Goal: Task Accomplishment & Management: Complete application form

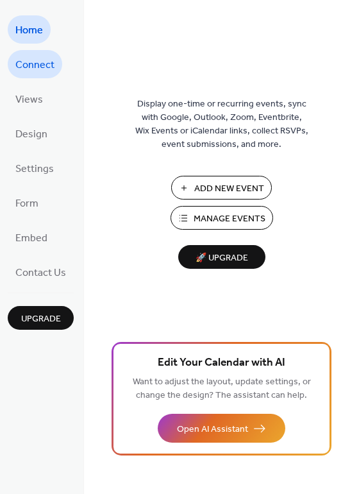
click at [21, 65] on span "Connect" at bounding box center [34, 65] width 39 height 21
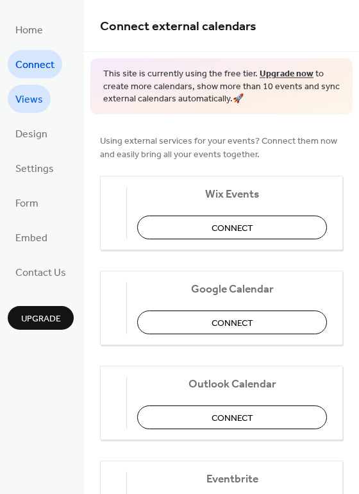
click at [24, 90] on span "Views" at bounding box center [29, 100] width 28 height 21
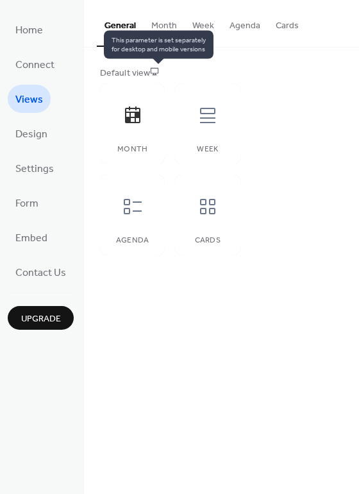
click at [153, 71] on icon at bounding box center [154, 71] width 9 height 9
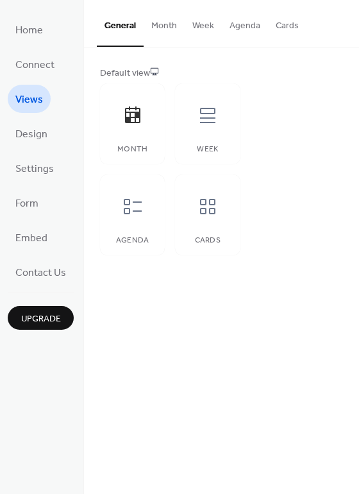
click at [163, 23] on button "Month" at bounding box center [164, 23] width 41 height 46
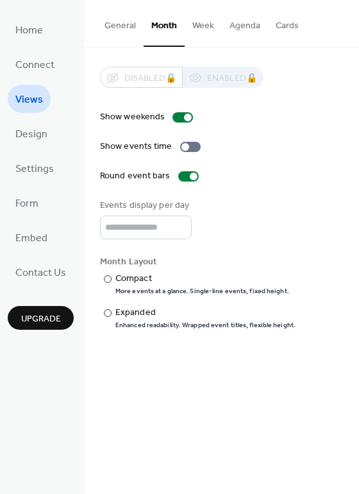
click at [201, 36] on button "Week" at bounding box center [203, 23] width 37 height 46
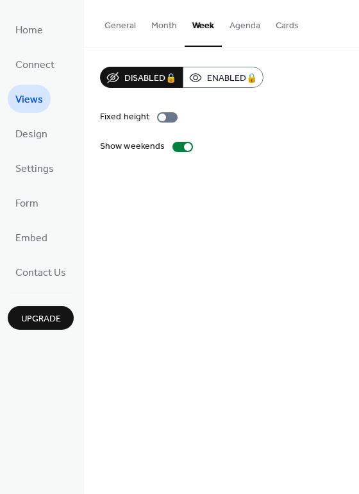
click at [230, 33] on button "Agenda" at bounding box center [245, 23] width 46 height 46
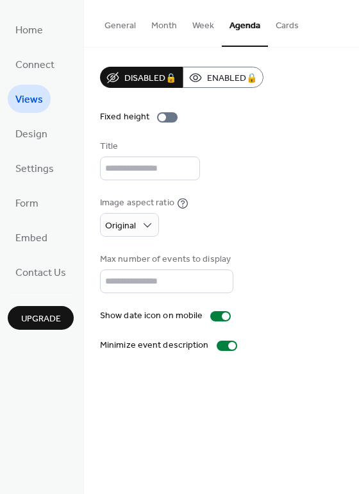
click at [154, 31] on button "Month" at bounding box center [164, 23] width 41 height 46
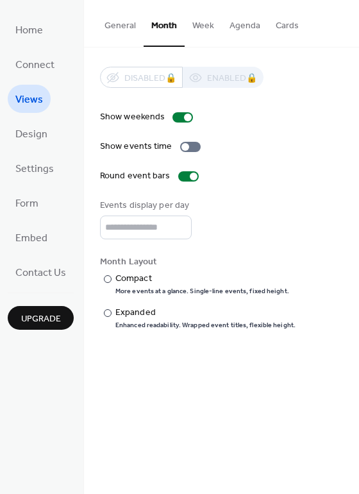
click at [126, 28] on button "General" at bounding box center [120, 23] width 47 height 46
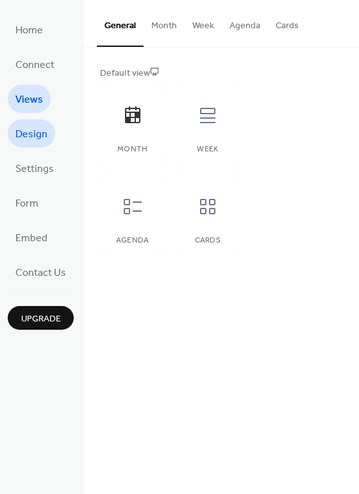
click at [35, 141] on span "Design" at bounding box center [31, 134] width 32 height 21
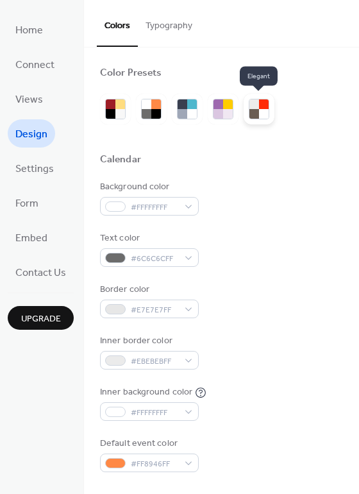
click at [247, 110] on div at bounding box center [259, 109] width 31 height 31
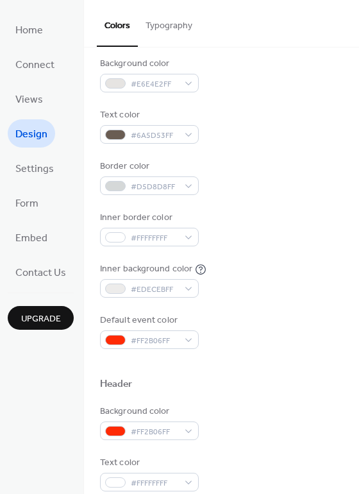
scroll to position [127, 0]
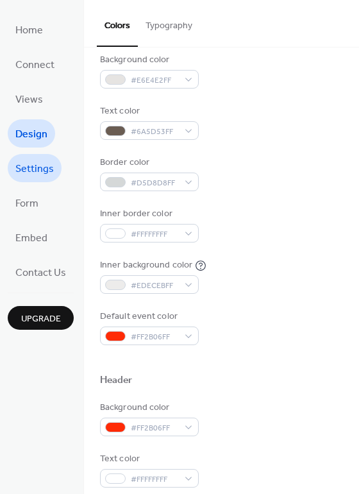
click at [45, 165] on span "Settings" at bounding box center [34, 169] width 39 height 21
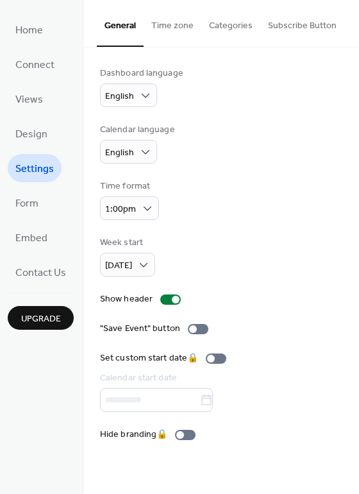
click at [163, 33] on button "Time zone" at bounding box center [173, 23] width 58 height 46
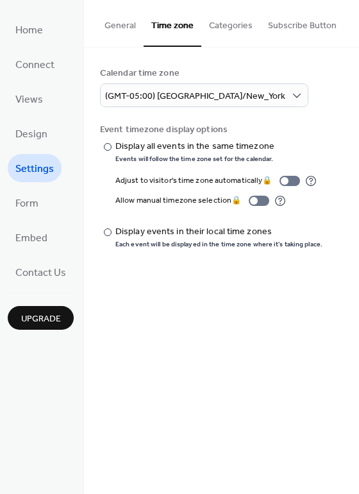
click at [237, 24] on button "Categories" at bounding box center [231, 23] width 59 height 46
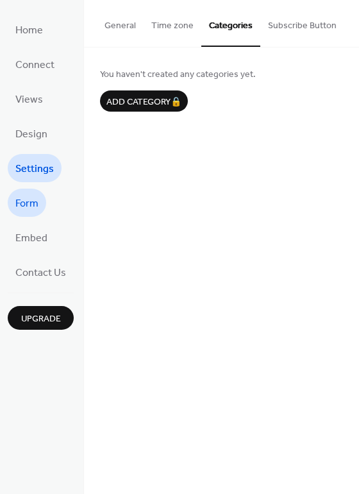
click at [15, 212] on span "Form" at bounding box center [26, 204] width 23 height 21
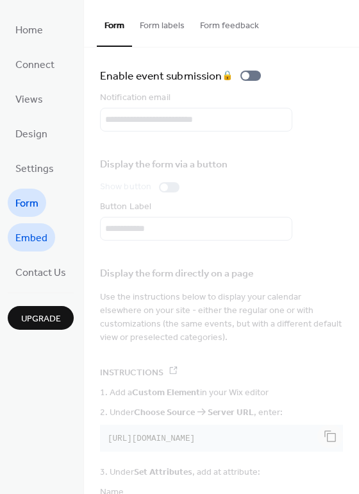
click at [22, 234] on span "Embed" at bounding box center [31, 238] width 32 height 21
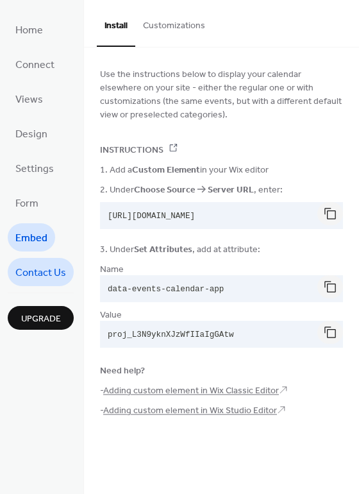
click at [34, 259] on link "Contact Us" at bounding box center [41, 272] width 66 height 28
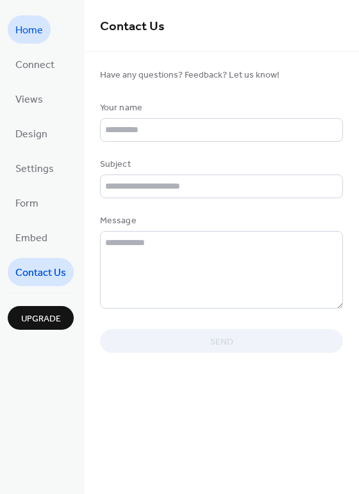
click at [39, 35] on span "Home" at bounding box center [29, 31] width 28 height 21
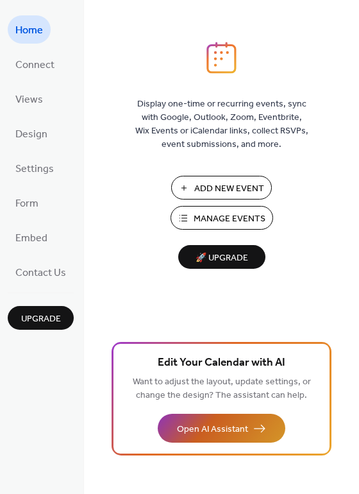
click at [210, 414] on button "Open AI Assistant" at bounding box center [222, 428] width 128 height 29
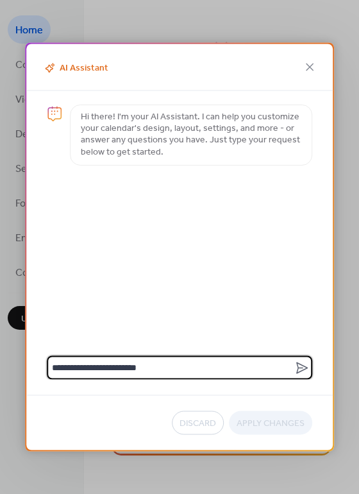
type textarea "**********"
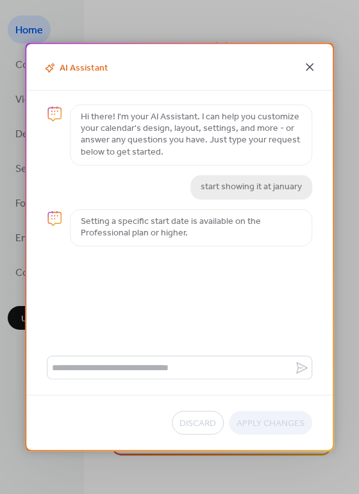
click at [311, 66] on icon at bounding box center [309, 67] width 15 height 15
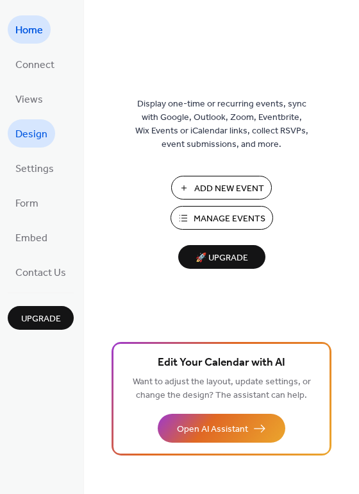
click at [42, 134] on span "Design" at bounding box center [31, 134] width 32 height 21
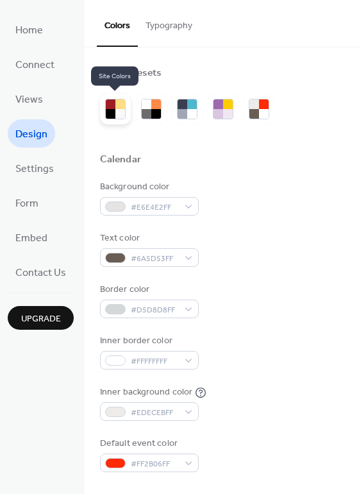
click at [109, 114] on div at bounding box center [111, 114] width 10 height 10
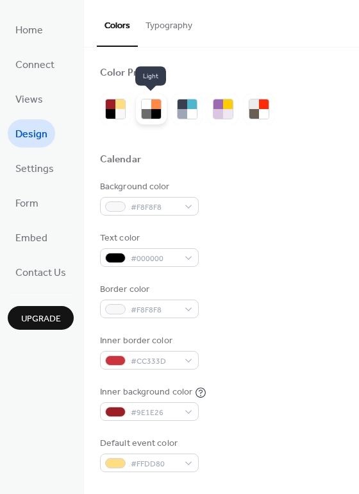
click at [151, 120] on div at bounding box center [151, 109] width 31 height 31
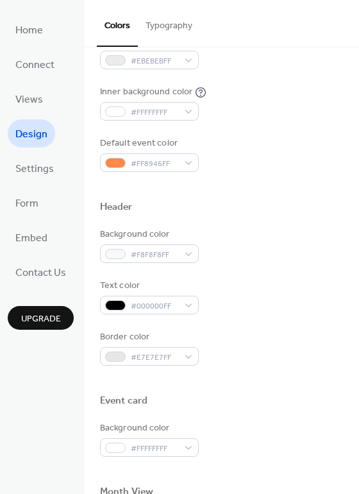
scroll to position [323, 0]
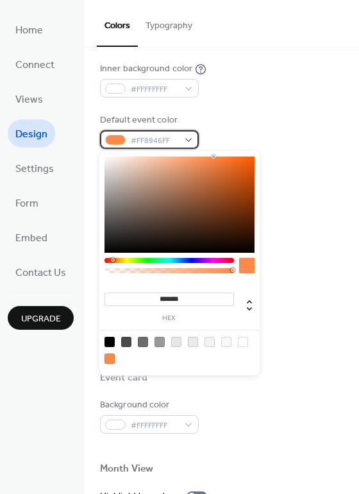
click at [119, 146] on div "#FF8946FF" at bounding box center [149, 139] width 99 height 19
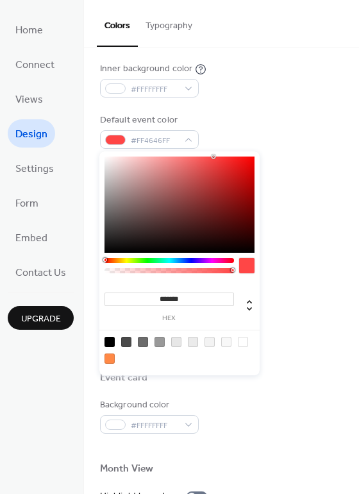
drag, startPoint x: 110, startPoint y: 259, endPoint x: 97, endPoint y: 258, distance: 12.9
click at [97, 258] on body "Home Connect Views Design Settings Form Embed Contact Us Upgrade Design Upgrade…" at bounding box center [179, 247] width 359 height 494
type input "*******"
drag, startPoint x: 209, startPoint y: 157, endPoint x: 228, endPoint y: 191, distance: 39.6
click at [228, 191] on div at bounding box center [180, 205] width 150 height 96
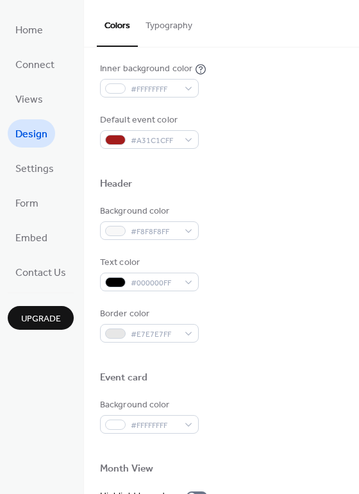
click at [260, 205] on div "Background color #F8F8F8FF" at bounding box center [221, 222] width 243 height 35
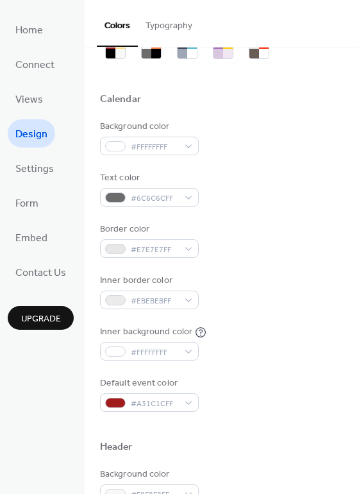
scroll to position [0, 0]
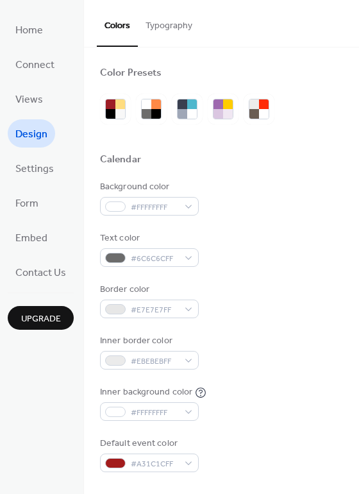
click at [147, 28] on button "Typography" at bounding box center [169, 23] width 62 height 46
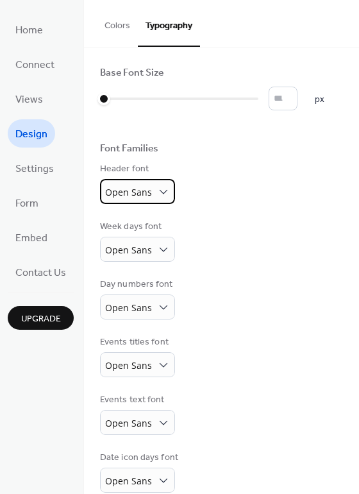
click at [140, 187] on span "Open Sans" at bounding box center [128, 192] width 47 height 12
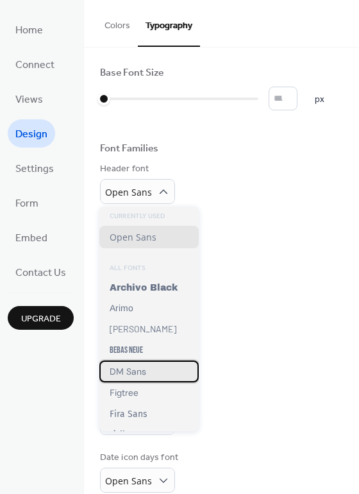
click at [141, 382] on div "DM Sans" at bounding box center [148, 372] width 99 height 22
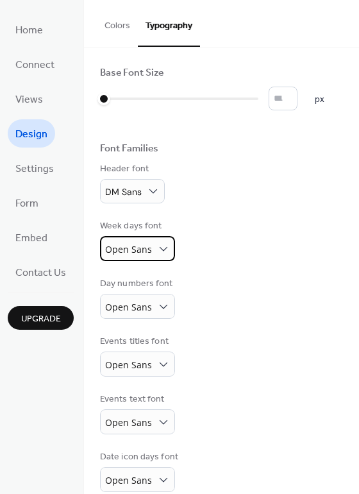
click at [132, 246] on span "Open Sans" at bounding box center [128, 249] width 47 height 12
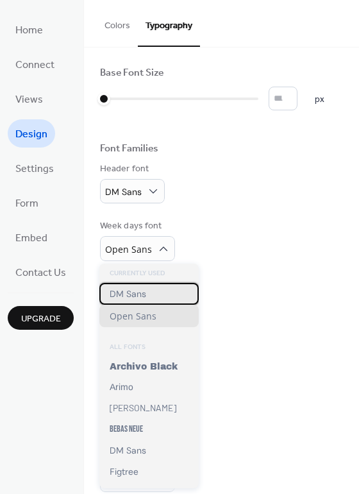
click at [130, 298] on span "DM Sans" at bounding box center [128, 294] width 37 height 12
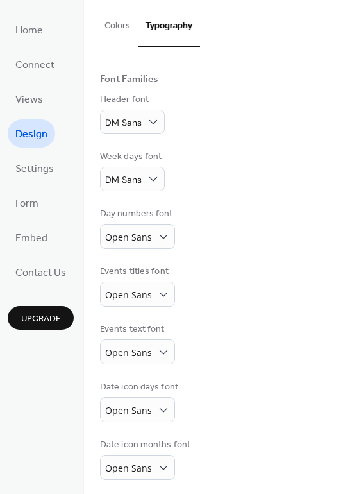
scroll to position [72, 0]
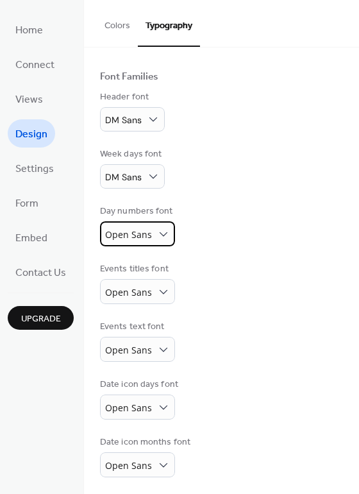
click at [124, 240] on span "Open Sans" at bounding box center [128, 235] width 47 height 17
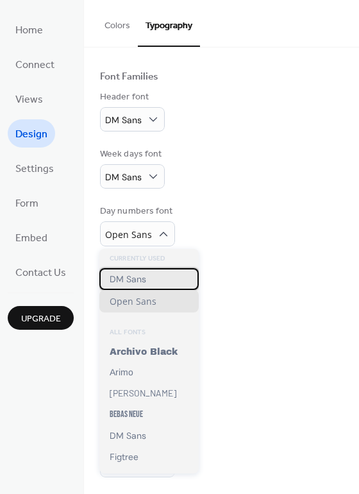
click at [131, 279] on span "DM Sans" at bounding box center [128, 279] width 37 height 12
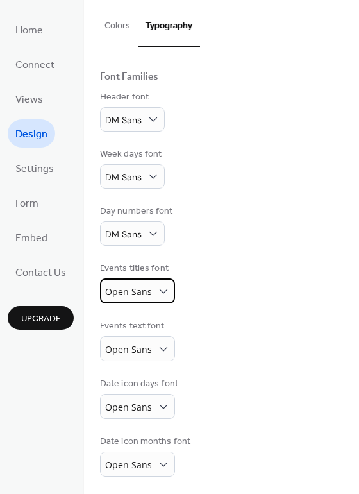
click at [131, 286] on span "Open Sans" at bounding box center [128, 292] width 47 height 12
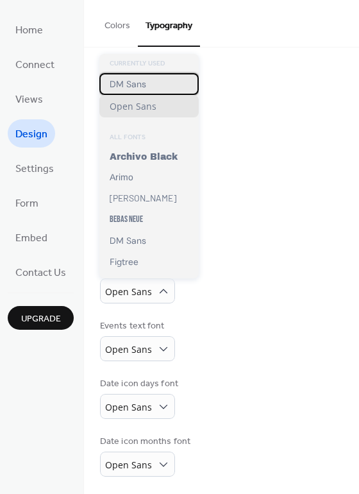
click at [135, 79] on span "DM Sans" at bounding box center [128, 84] width 37 height 12
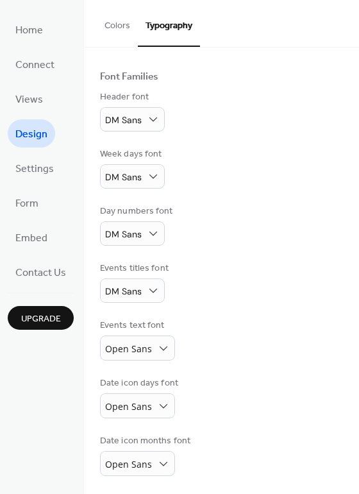
scroll to position [73, 0]
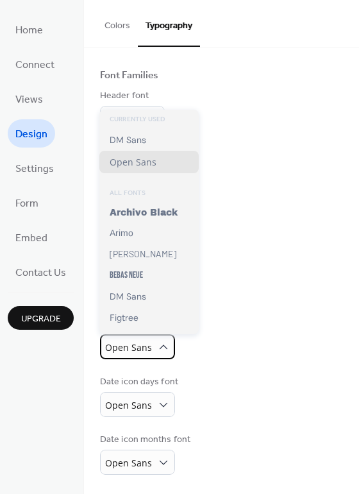
click at [148, 348] on span "Open Sans" at bounding box center [128, 347] width 47 height 12
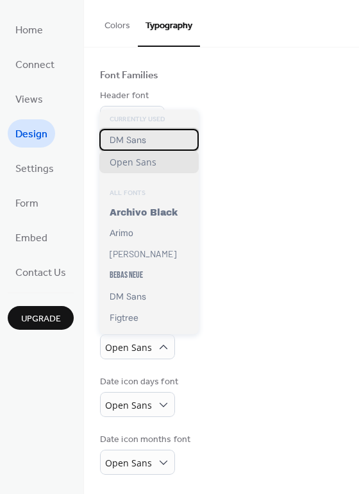
click at [124, 135] on span "DM Sans" at bounding box center [128, 140] width 37 height 12
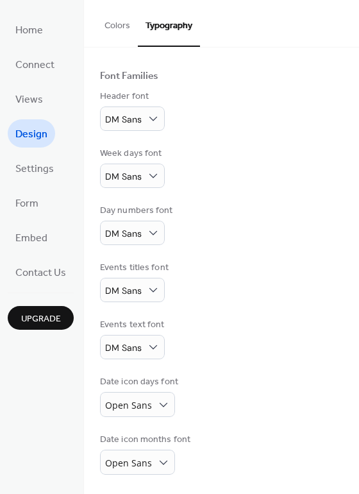
scroll to position [73, 0]
click at [151, 402] on div "Open Sans" at bounding box center [137, 404] width 75 height 25
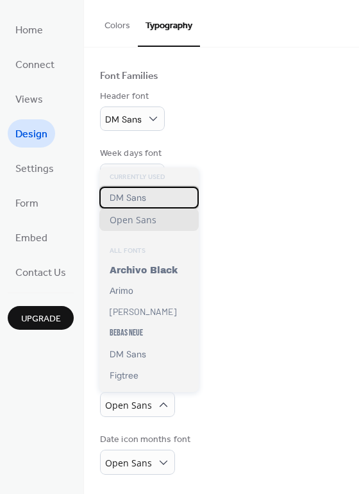
click at [121, 196] on span "DM Sans" at bounding box center [128, 198] width 37 height 12
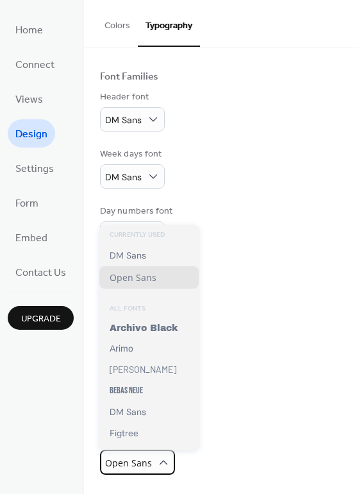
click at [150, 468] on div "Open Sans" at bounding box center [137, 462] width 75 height 25
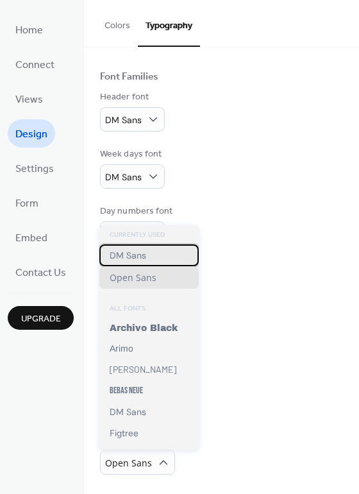
click at [133, 255] on span "DM Sans" at bounding box center [128, 256] width 37 height 12
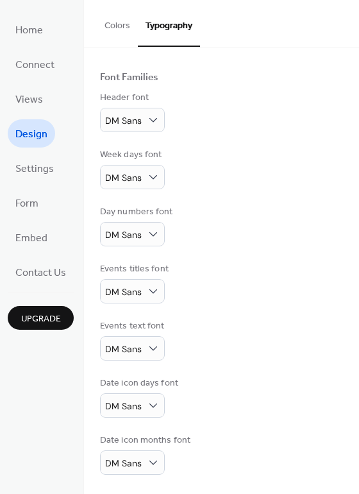
scroll to position [0, 0]
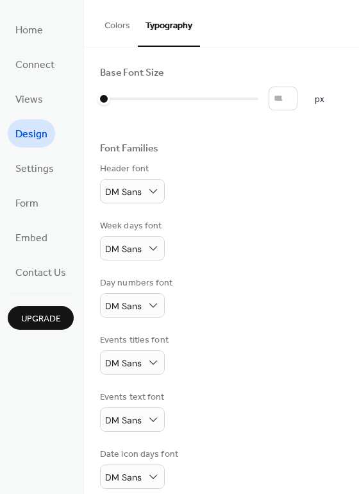
click at [115, 32] on button "Colors" at bounding box center [117, 23] width 41 height 46
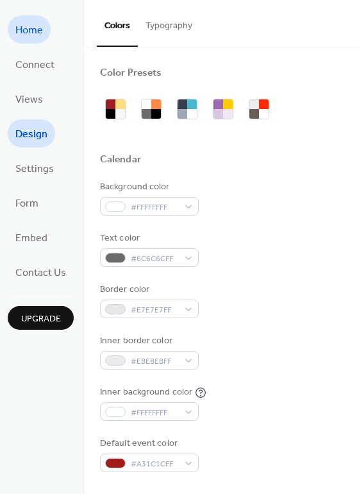
click at [38, 37] on span "Home" at bounding box center [29, 31] width 28 height 21
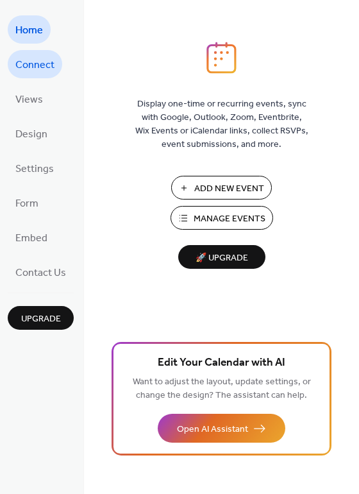
click at [35, 65] on span "Connect" at bounding box center [34, 65] width 39 height 21
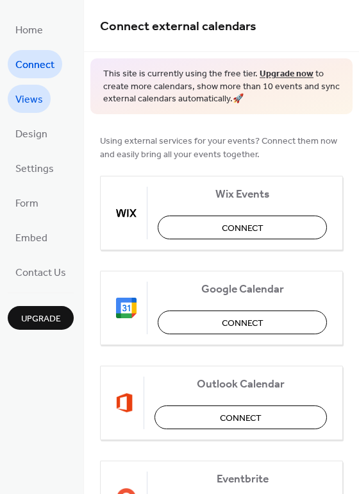
click at [39, 93] on span "Views" at bounding box center [29, 100] width 28 height 21
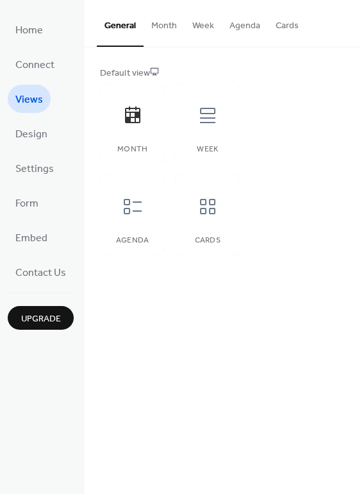
click at [275, 31] on button "Cards" at bounding box center [287, 23] width 39 height 46
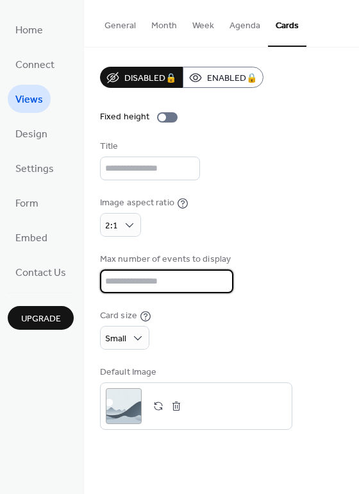
click at [123, 286] on input "**" at bounding box center [166, 282] width 133 height 24
type input "*"
type input "**"
click at [301, 296] on div "Disabled 🔒 Enabled 🔒 Fixed height Title Image aspect ratio 2:1 Max number of ev…" at bounding box center [221, 248] width 243 height 363
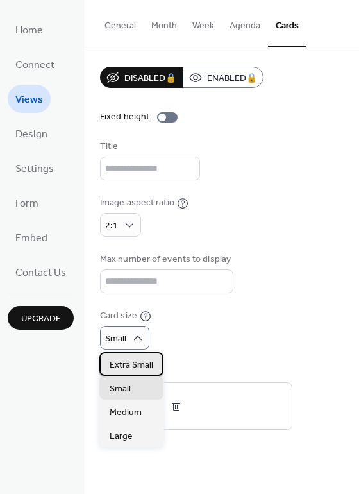
click at [130, 368] on span "Extra Small" at bounding box center [132, 365] width 44 height 13
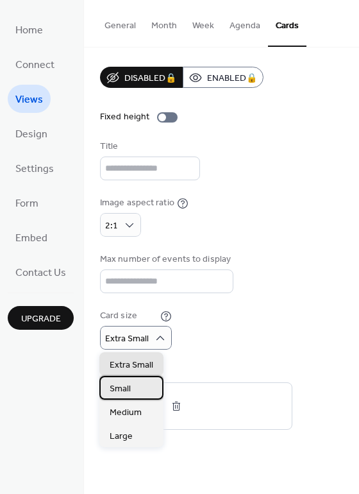
click at [131, 383] on div "Small" at bounding box center [131, 388] width 64 height 24
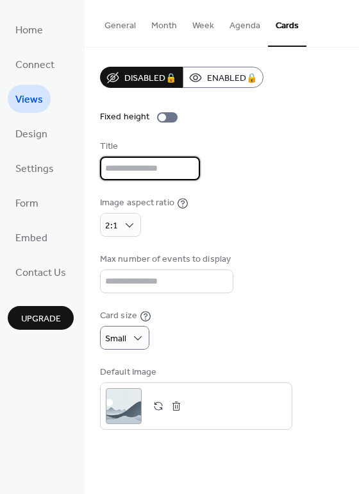
click at [166, 161] on input "text" at bounding box center [150, 169] width 100 height 24
type input "**********"
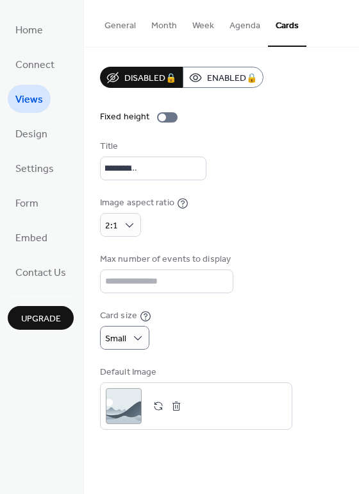
scroll to position [0, 0]
click at [37, 135] on span "Design" at bounding box center [31, 134] width 32 height 21
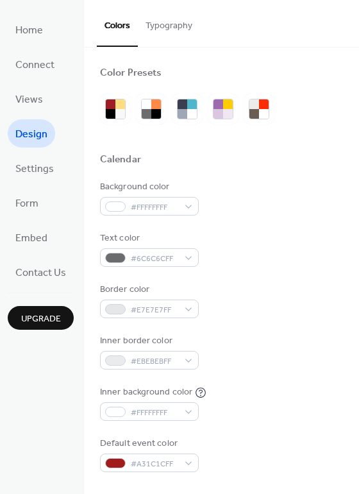
click at [164, 13] on button "Typography" at bounding box center [169, 23] width 62 height 46
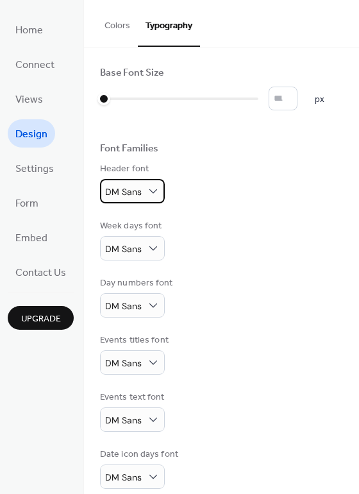
click at [132, 193] on span "DM Sans" at bounding box center [123, 192] width 37 height 12
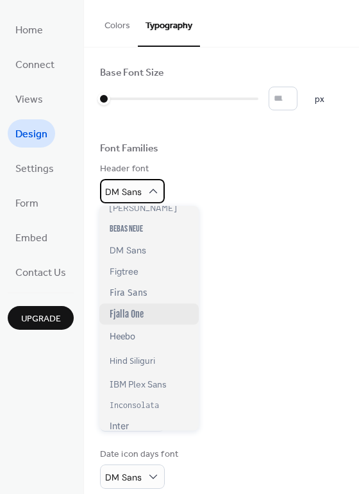
scroll to position [128, 0]
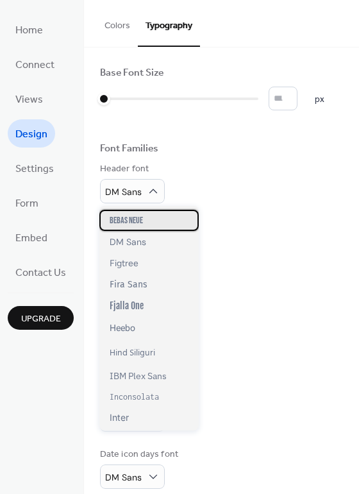
click at [133, 220] on span "Bebas Neue" at bounding box center [126, 220] width 33 height 11
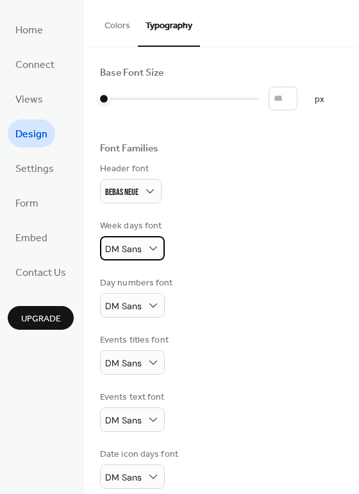
click at [137, 250] on span "DM Sans" at bounding box center [123, 249] width 37 height 12
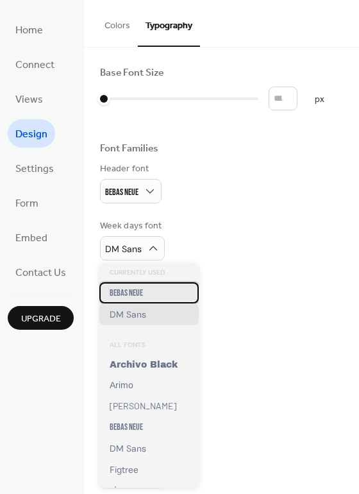
click at [128, 294] on span "Bebas Neue" at bounding box center [126, 292] width 33 height 11
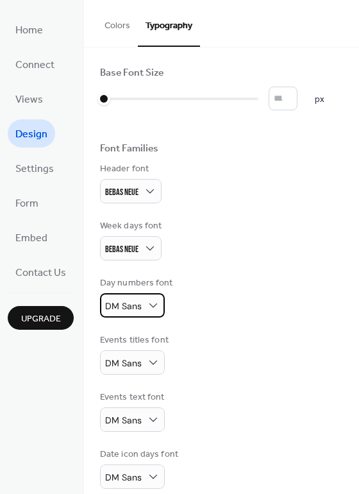
click at [141, 304] on div "DM Sans" at bounding box center [132, 305] width 65 height 24
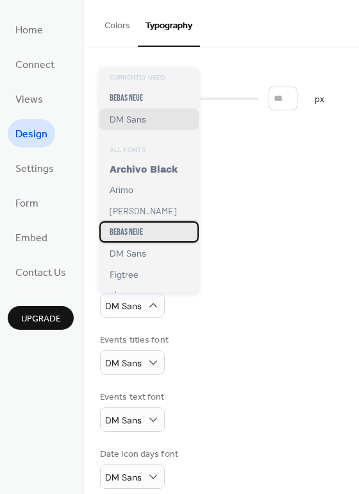
click at [129, 236] on span "Bebas Neue" at bounding box center [126, 232] width 33 height 11
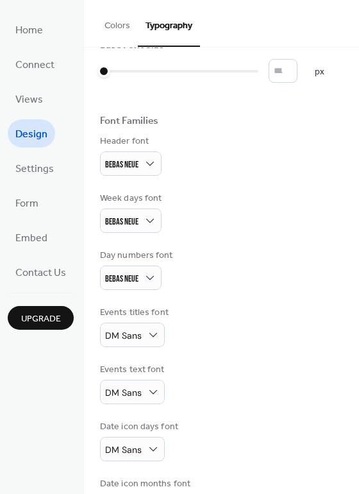
scroll to position [25, 0]
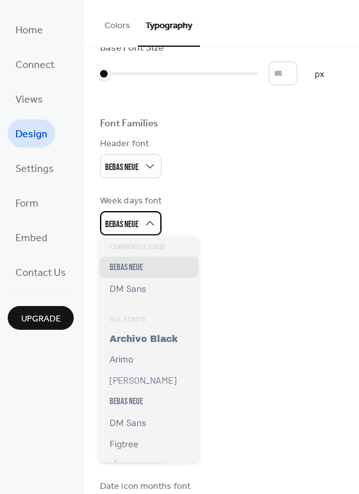
click at [136, 227] on span "Bebas Neue" at bounding box center [121, 224] width 33 height 11
click at [228, 234] on div "Week days font Bebas Neue" at bounding box center [221, 214] width 243 height 41
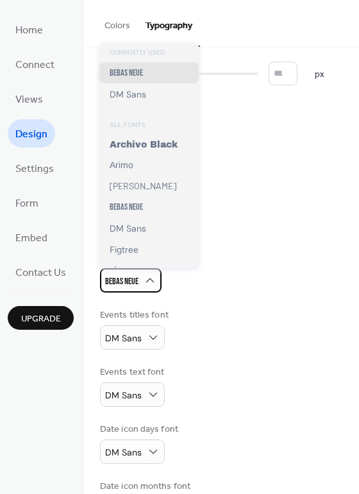
click at [133, 284] on span "Bebas Neue" at bounding box center [121, 281] width 33 height 11
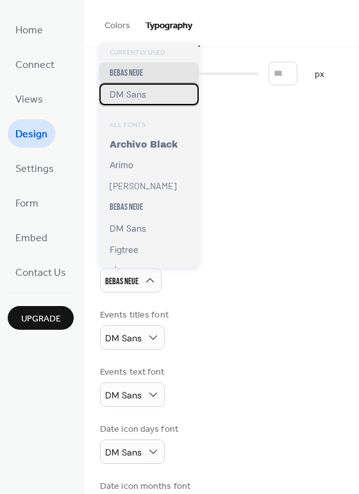
click at [127, 95] on span "DM Sans" at bounding box center [128, 95] width 37 height 12
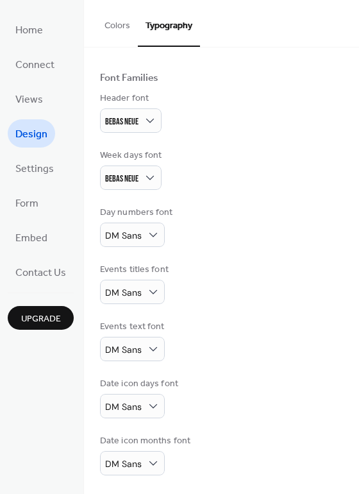
scroll to position [0, 0]
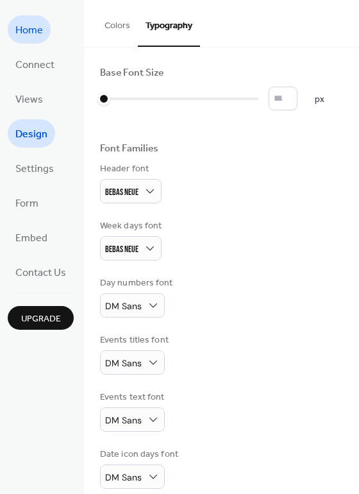
click at [34, 31] on span "Home" at bounding box center [29, 31] width 28 height 21
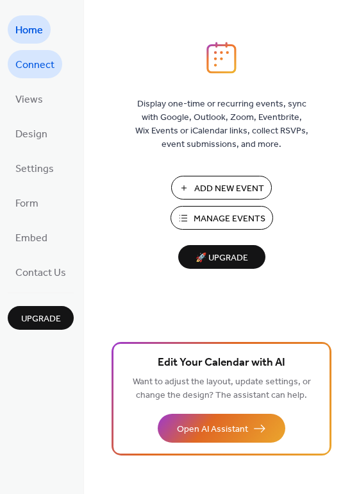
click at [32, 67] on span "Connect" at bounding box center [34, 65] width 39 height 21
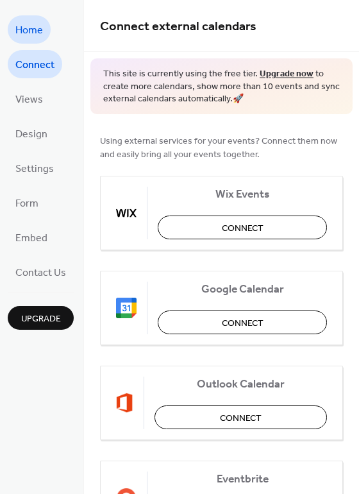
click at [33, 42] on link "Home" at bounding box center [29, 29] width 43 height 28
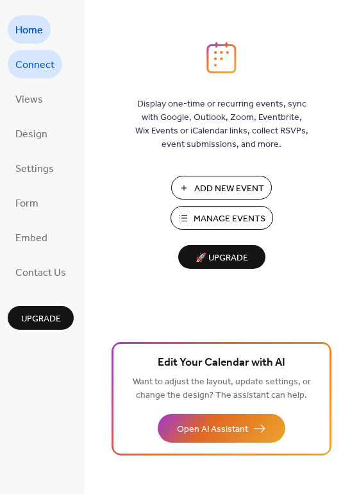
click at [44, 67] on span "Connect" at bounding box center [34, 65] width 39 height 21
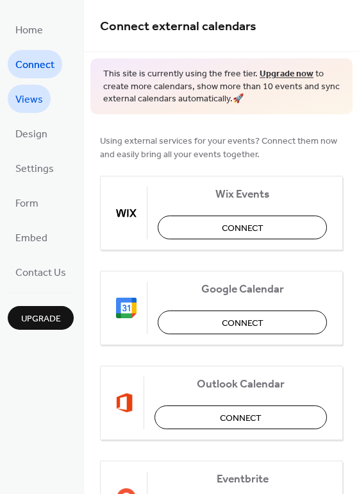
click at [37, 107] on span "Views" at bounding box center [29, 100] width 28 height 21
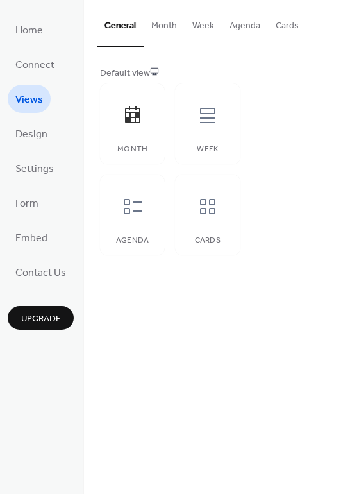
click at [275, 31] on button "Cards" at bounding box center [287, 23] width 39 height 46
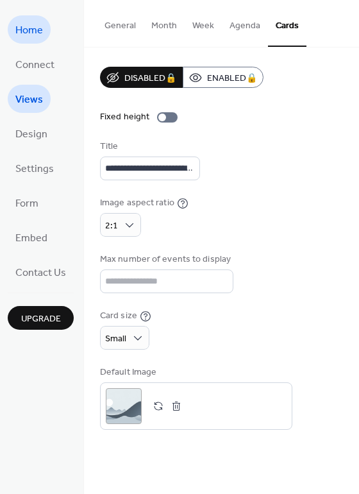
click at [30, 32] on span "Home" at bounding box center [29, 31] width 28 height 21
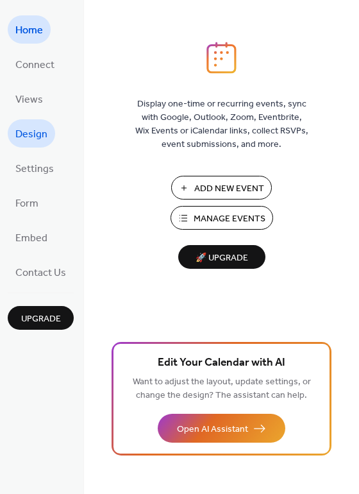
click at [42, 132] on span "Design" at bounding box center [31, 134] width 32 height 21
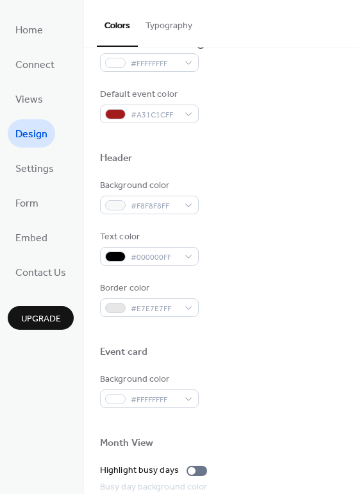
scroll to position [348, 0]
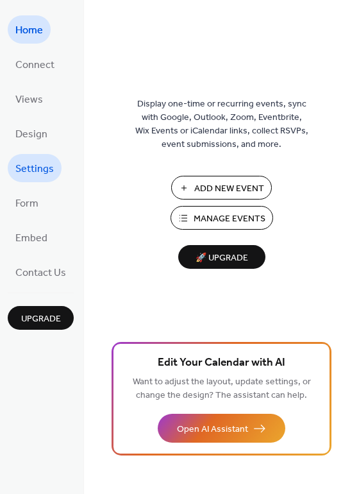
click at [31, 169] on span "Settings" at bounding box center [34, 169] width 39 height 21
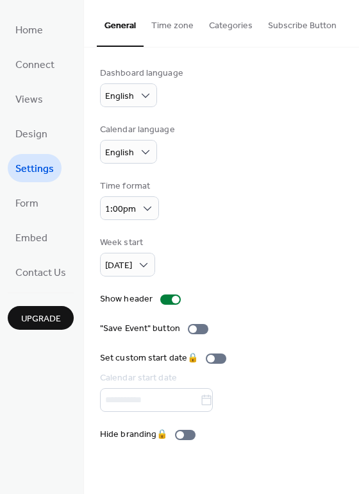
click at [268, 22] on button "Subscribe Button" at bounding box center [303, 23] width 84 height 46
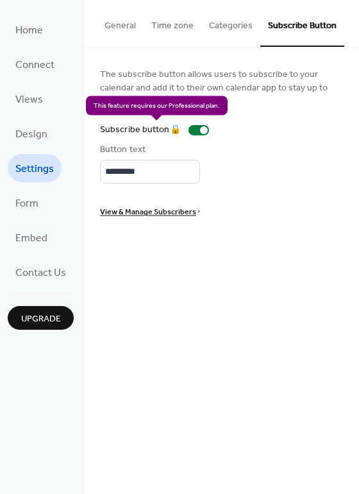
click at [197, 130] on div "Subscribe button 🔒" at bounding box center [157, 129] width 114 height 13
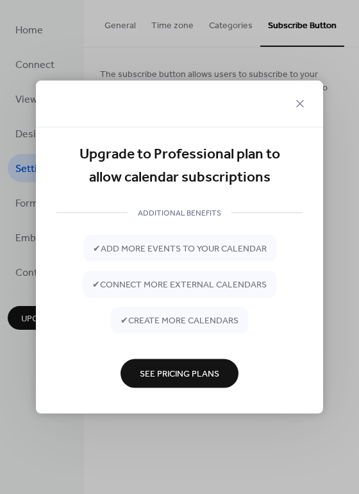
click at [300, 92] on div at bounding box center [179, 104] width 287 height 47
click at [301, 98] on icon at bounding box center [300, 103] width 15 height 15
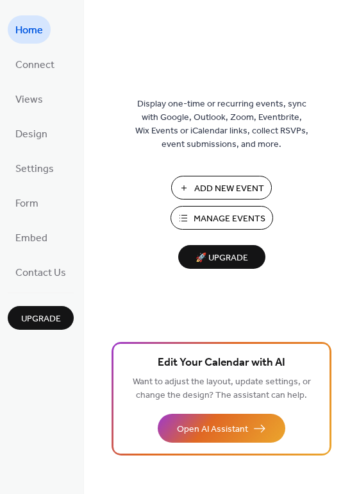
click at [202, 212] on span "Manage Events" at bounding box center [230, 218] width 72 height 13
click at [39, 108] on span "Views" at bounding box center [29, 100] width 28 height 21
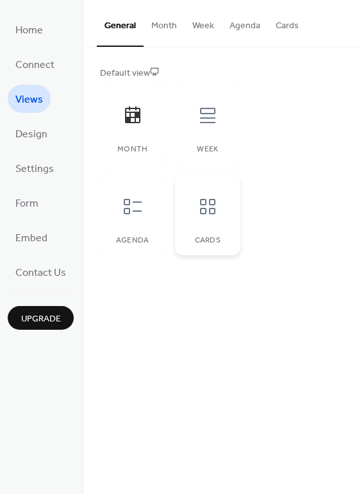
click at [207, 219] on div at bounding box center [208, 206] width 39 height 39
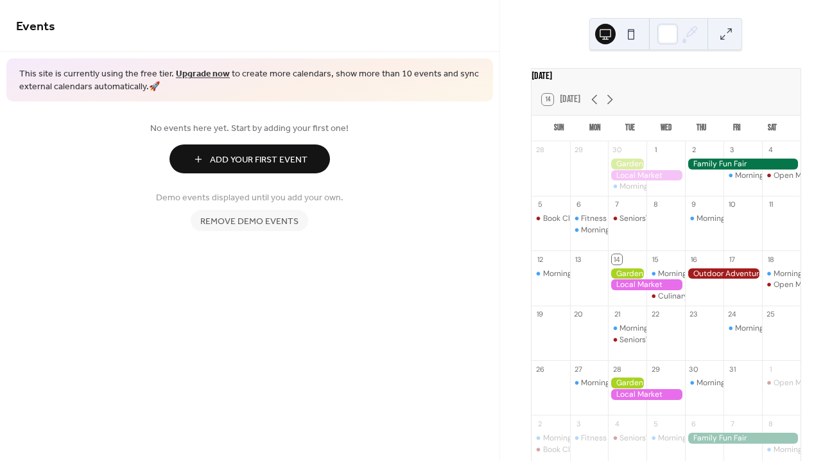
click at [268, 225] on span "Remove demo events" at bounding box center [249, 221] width 98 height 13
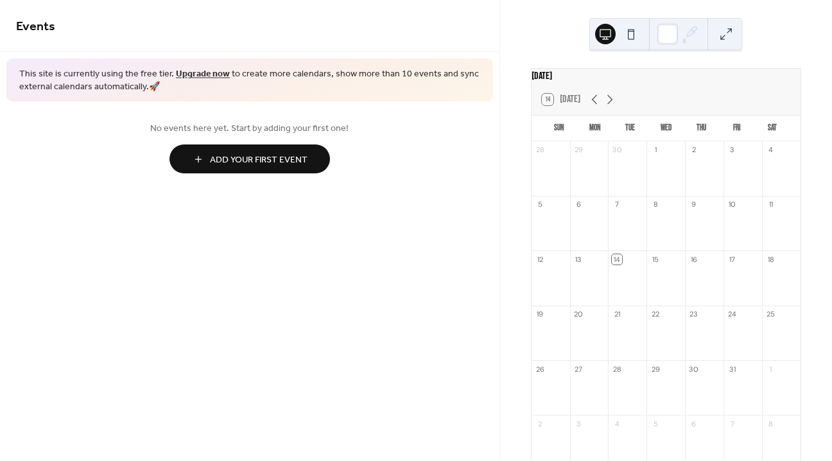
click at [261, 164] on span "Add Your First Event" at bounding box center [259, 159] width 98 height 13
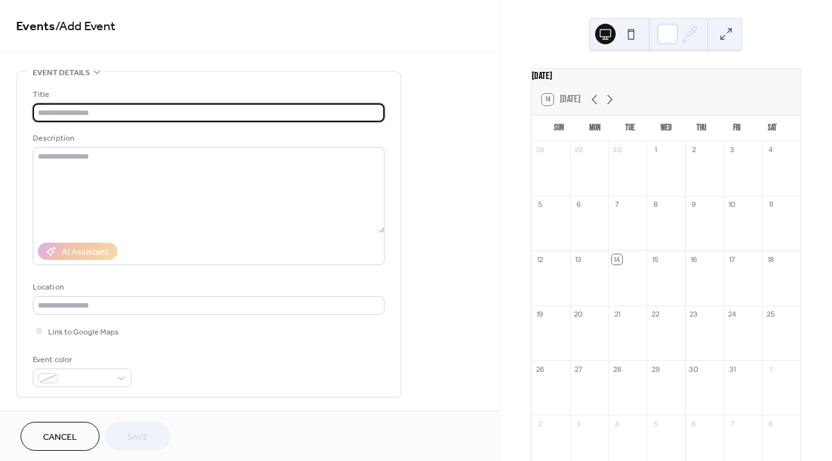
click at [171, 109] on input "text" at bounding box center [209, 112] width 352 height 19
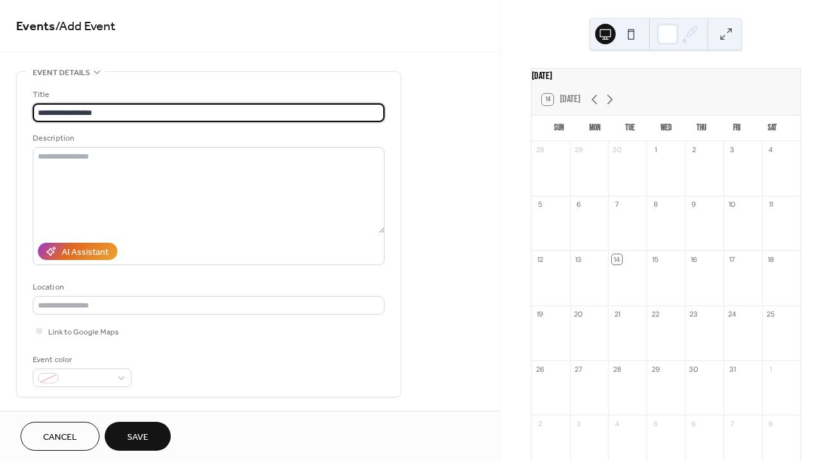
type input "**********"
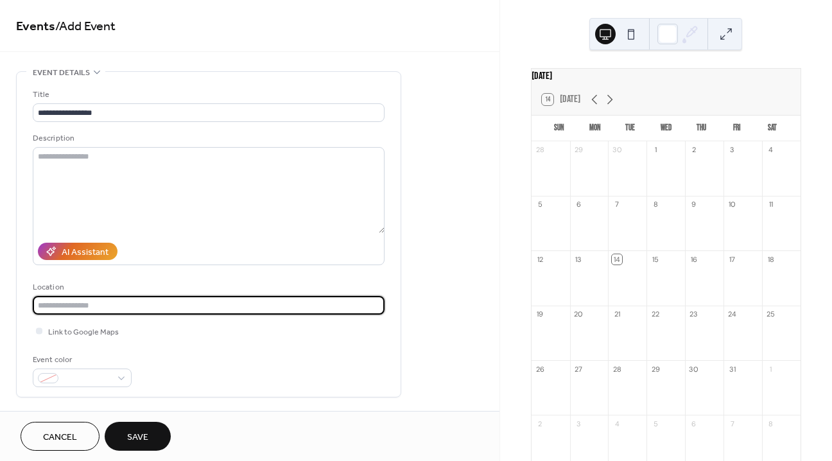
click at [110, 304] on input "text" at bounding box center [209, 305] width 352 height 19
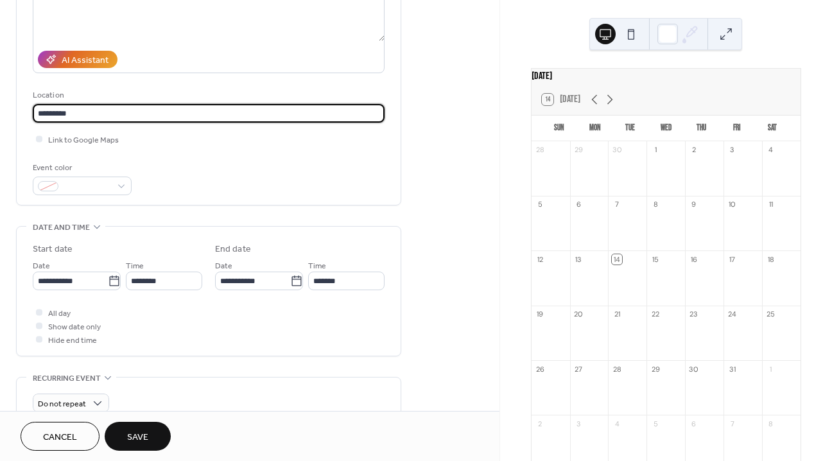
scroll to position [228, 0]
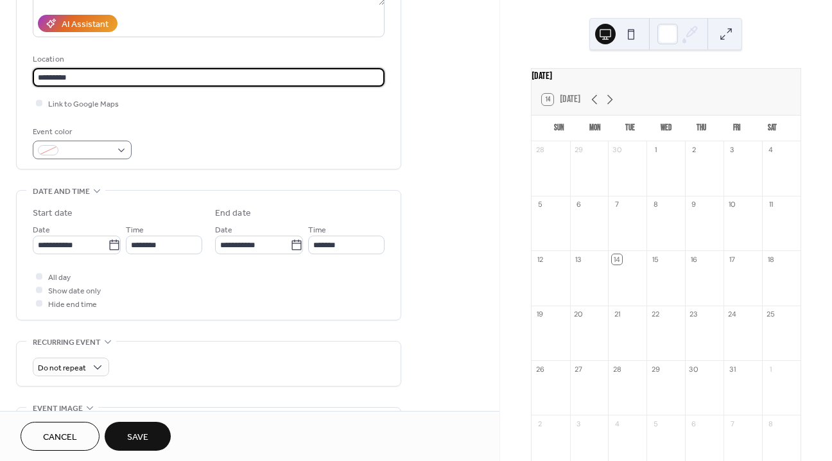
type input "*********"
click at [87, 151] on span at bounding box center [87, 150] width 47 height 13
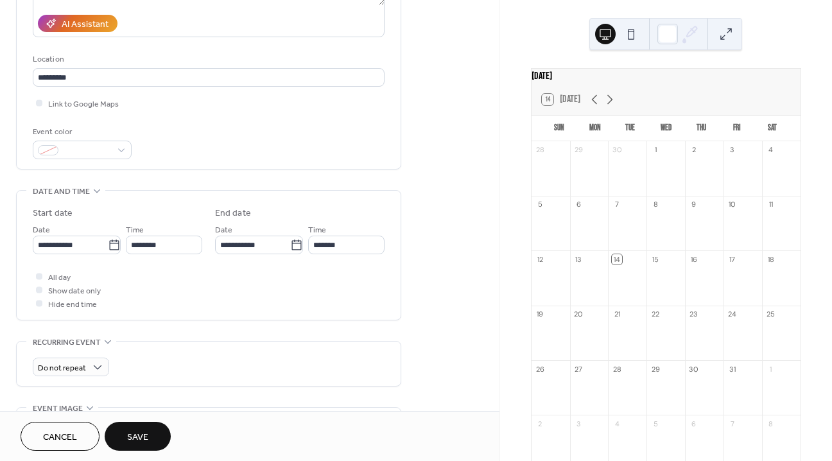
click at [239, 160] on div "**********" at bounding box center [209, 6] width 352 height 325
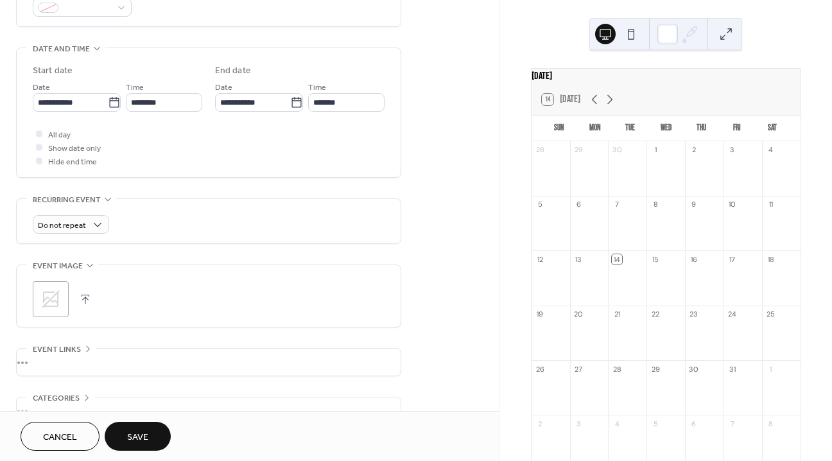
scroll to position [377, 0]
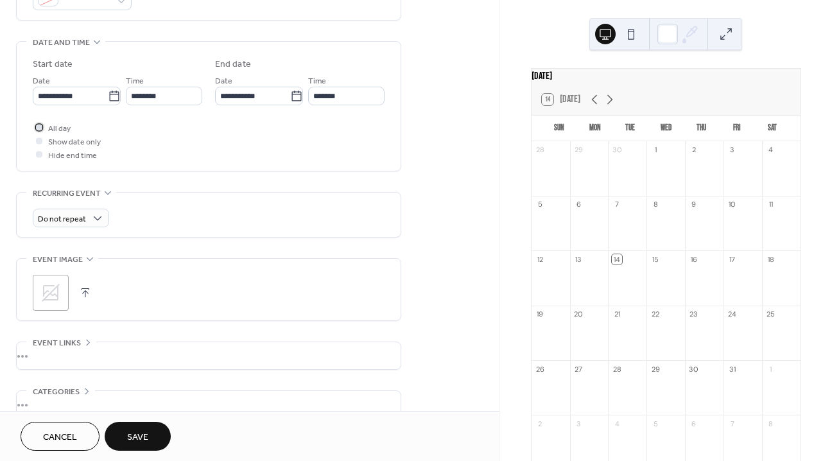
click at [39, 126] on div at bounding box center [39, 127] width 6 height 6
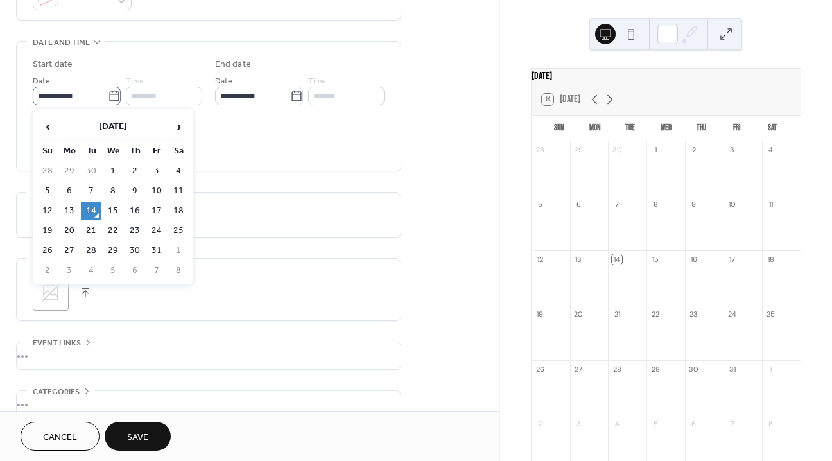
click at [108, 95] on icon at bounding box center [114, 96] width 13 height 13
click at [108, 95] on input "**********" at bounding box center [70, 96] width 75 height 19
click at [182, 127] on span "›" at bounding box center [178, 127] width 19 height 26
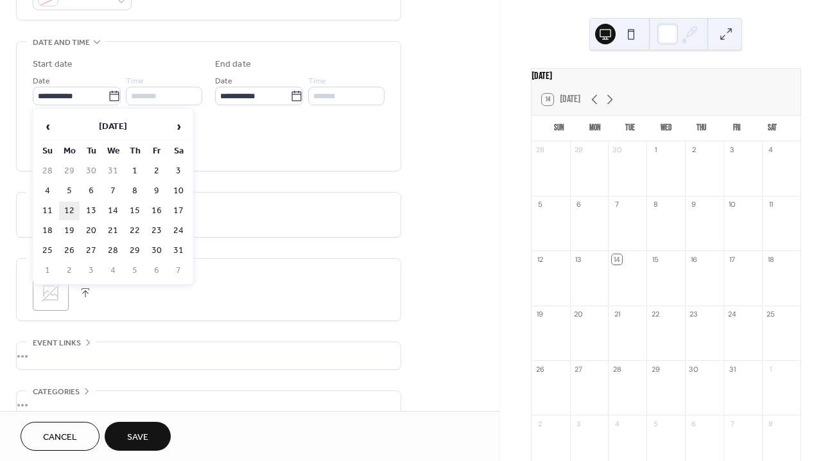
click at [67, 204] on td "12" at bounding box center [69, 211] width 21 height 19
type input "**********"
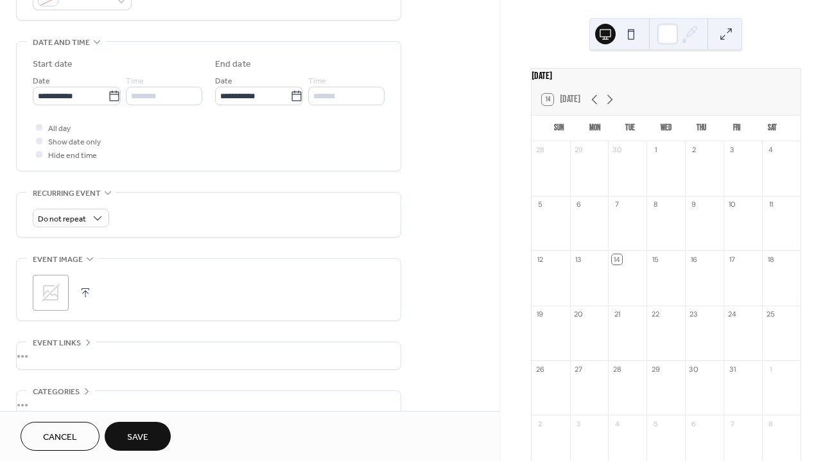
click at [47, 293] on icon at bounding box center [50, 292] width 21 height 21
click at [151, 437] on button "Save" at bounding box center [138, 436] width 66 height 29
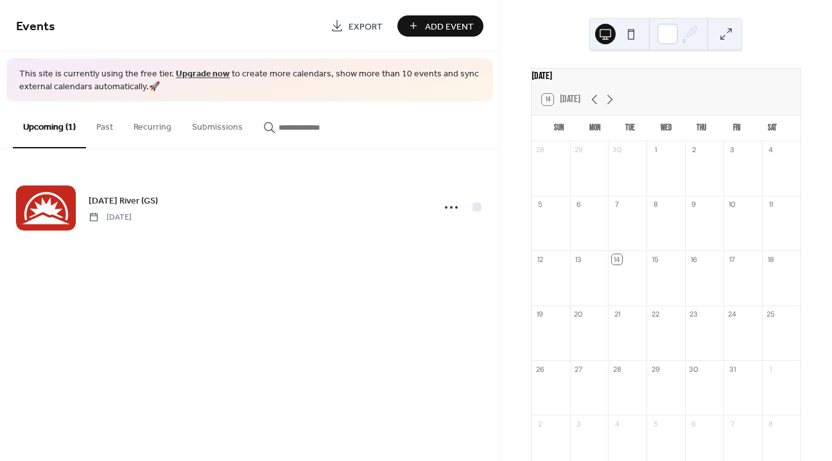
click at [447, 26] on span "Add Event" at bounding box center [449, 26] width 49 height 13
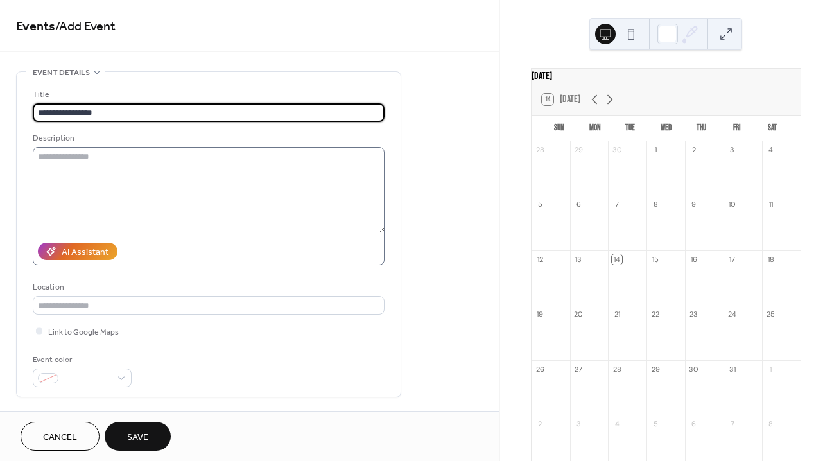
type input "**********"
click at [153, 154] on textarea at bounding box center [209, 190] width 352 height 86
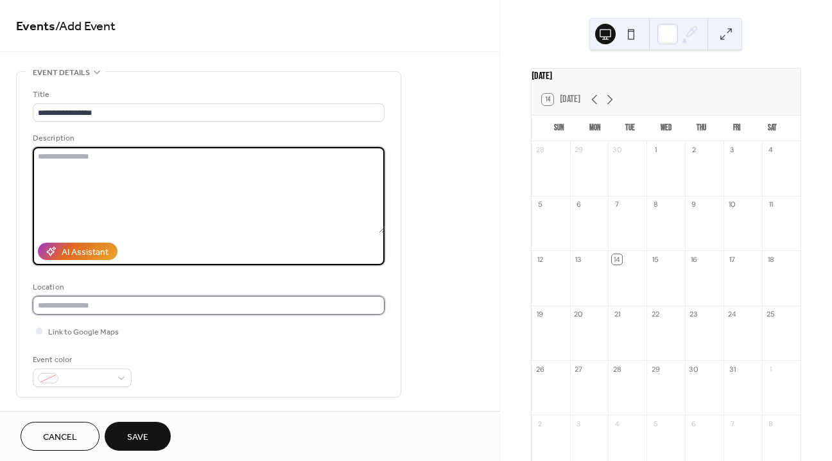
click at [116, 313] on input "text" at bounding box center [209, 305] width 352 height 19
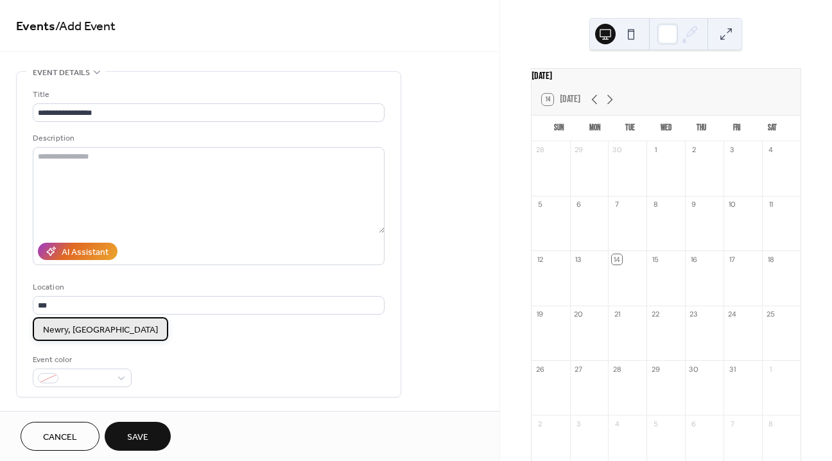
click at [65, 321] on div "Newry, ME" at bounding box center [100, 329] width 135 height 24
type input "*********"
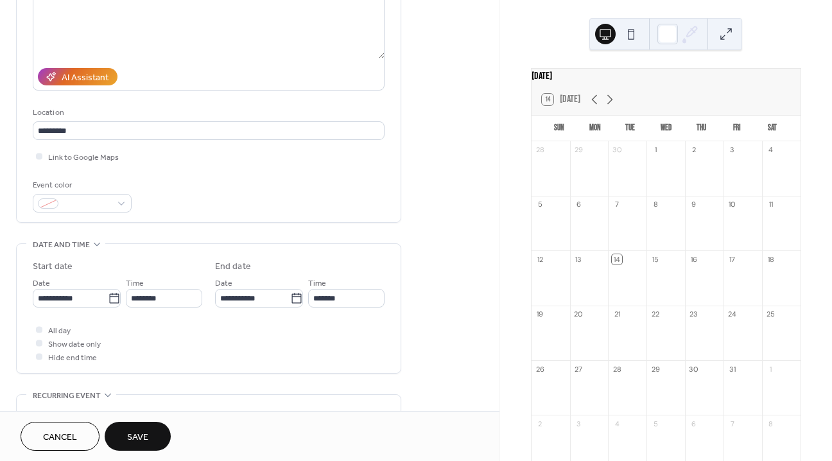
scroll to position [273, 0]
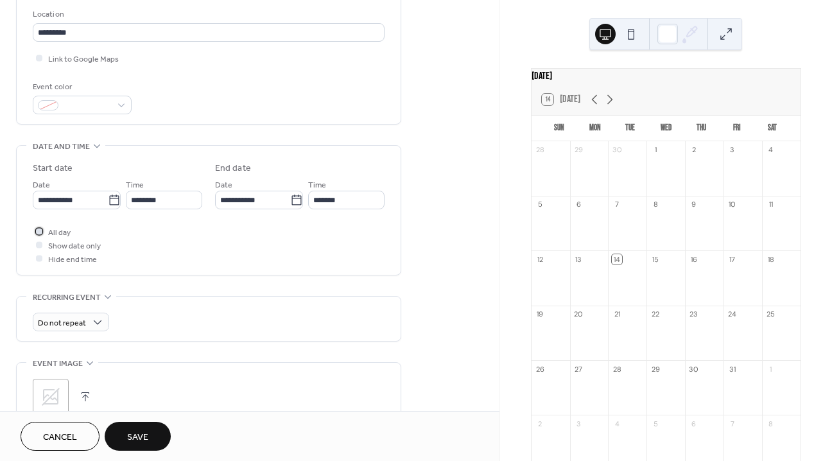
click at [39, 230] on div at bounding box center [39, 231] width 6 height 6
click at [114, 200] on icon at bounding box center [114, 200] width 13 height 13
click at [108, 200] on input "**********" at bounding box center [70, 200] width 75 height 19
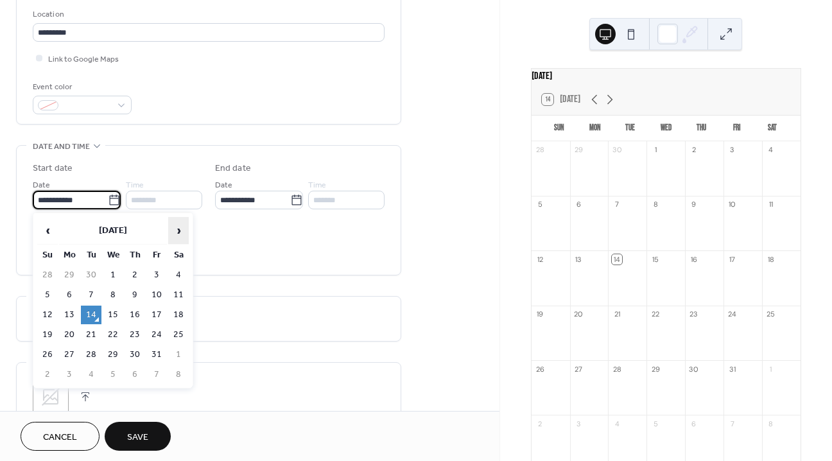
click at [181, 223] on span "›" at bounding box center [178, 231] width 19 height 26
click at [96, 313] on td "13" at bounding box center [91, 314] width 21 height 19
type input "**********"
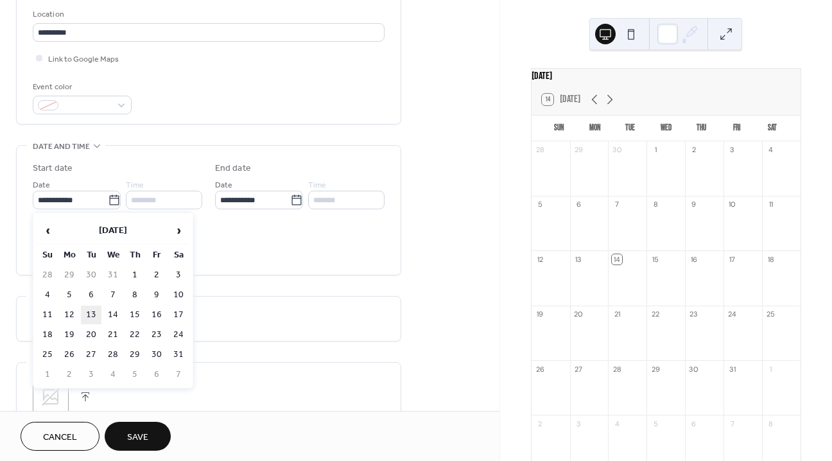
type input "**********"
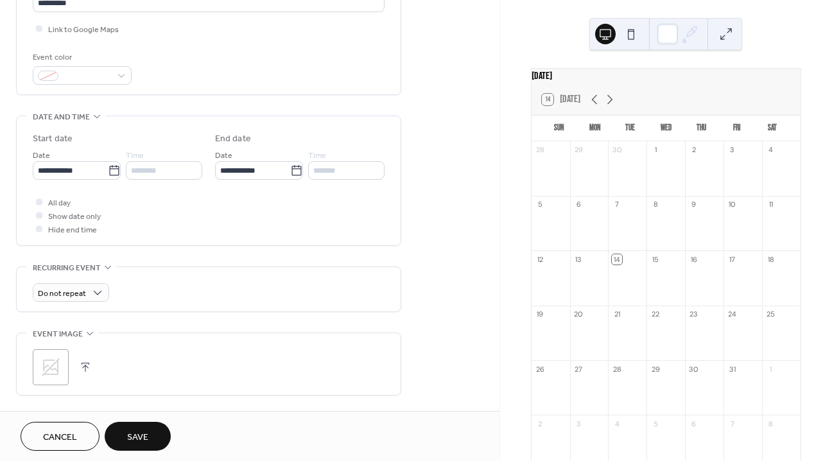
scroll to position [309, 0]
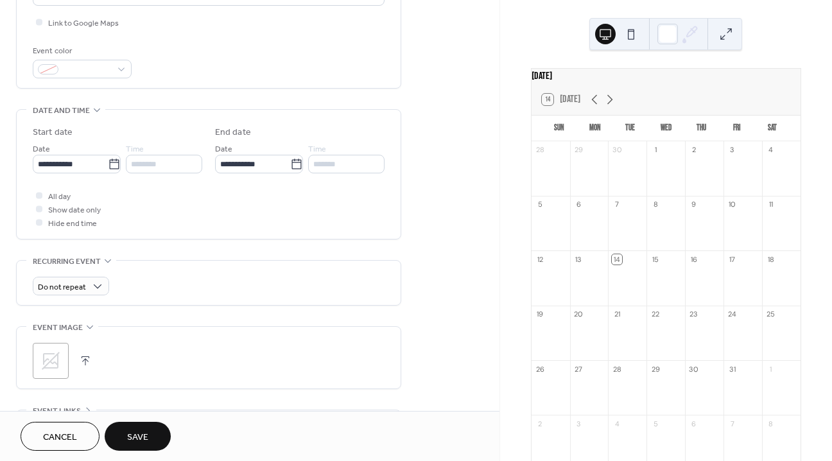
click at [60, 356] on icon at bounding box center [50, 360] width 21 height 21
click at [144, 426] on button "Save" at bounding box center [138, 436] width 66 height 29
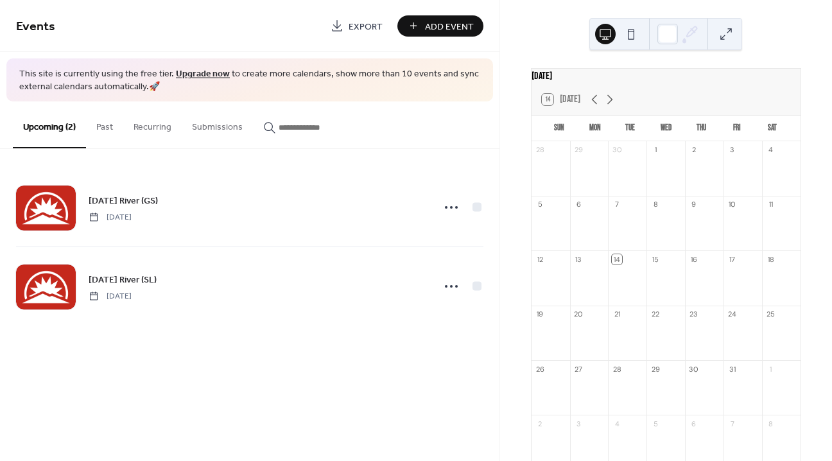
click at [421, 27] on button "Add Event" at bounding box center [440, 25] width 86 height 21
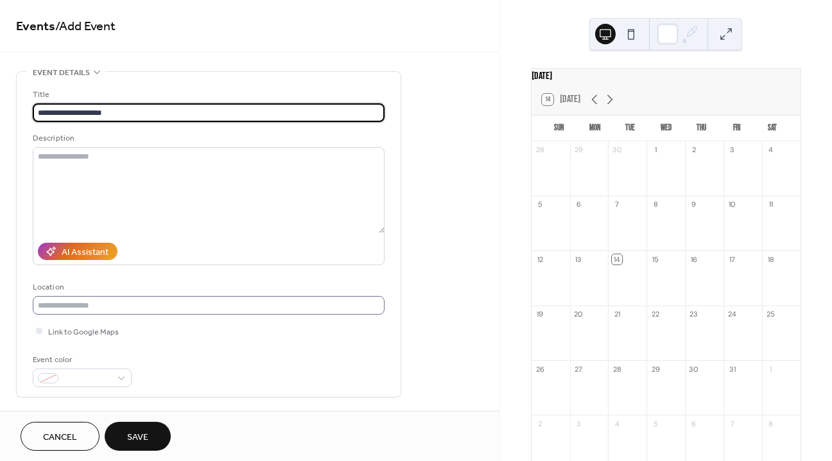
type input "**********"
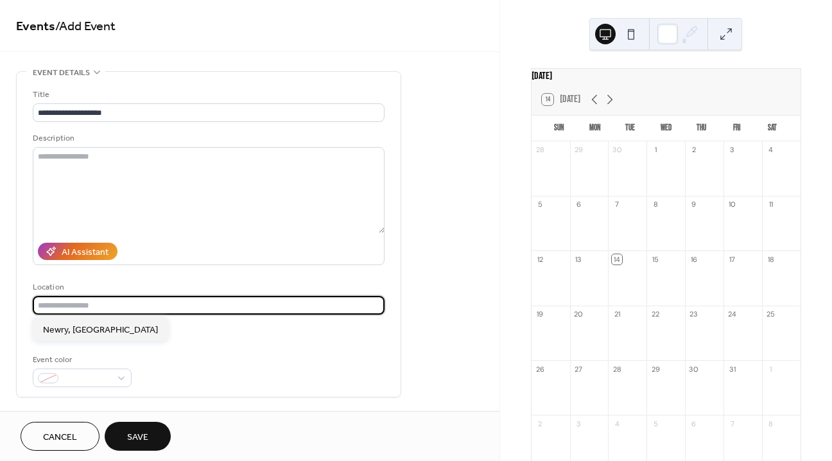
click at [124, 309] on input "text" at bounding box center [209, 305] width 352 height 19
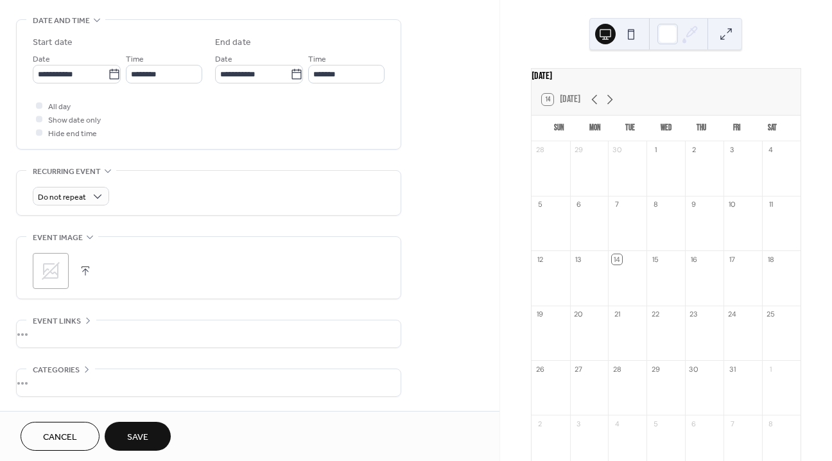
scroll to position [446, 0]
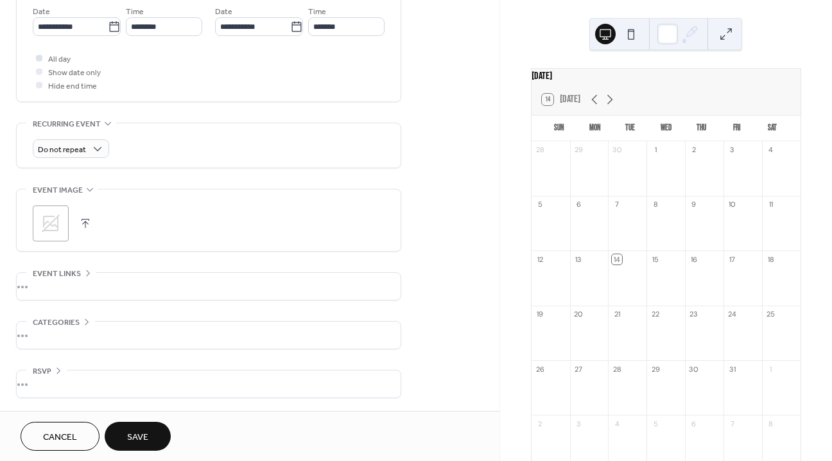
type input "**********"
click at [40, 58] on div at bounding box center [39, 58] width 6 height 6
click at [109, 33] on icon at bounding box center [114, 27] width 13 height 13
click at [108, 33] on input "**********" at bounding box center [70, 26] width 75 height 19
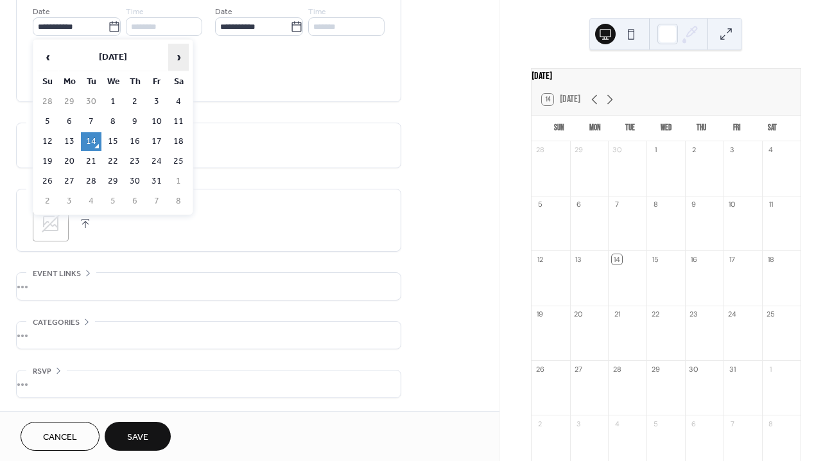
click at [173, 58] on span "›" at bounding box center [178, 57] width 19 height 26
click at [174, 139] on td "17" at bounding box center [178, 141] width 21 height 19
type input "**********"
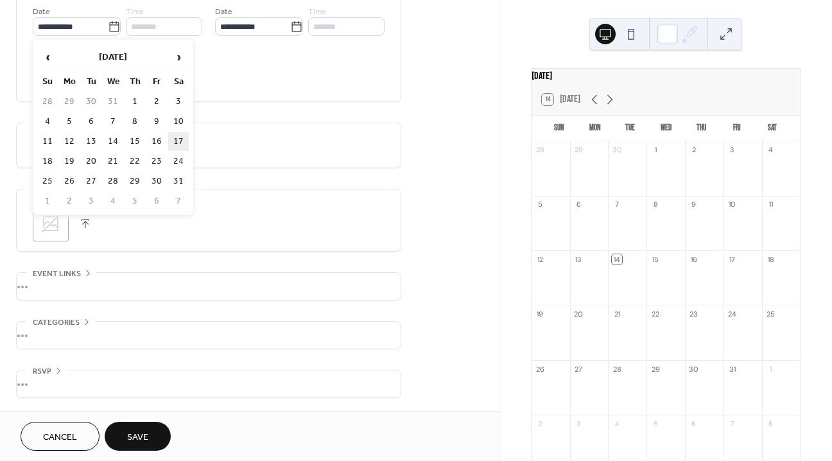
type input "**********"
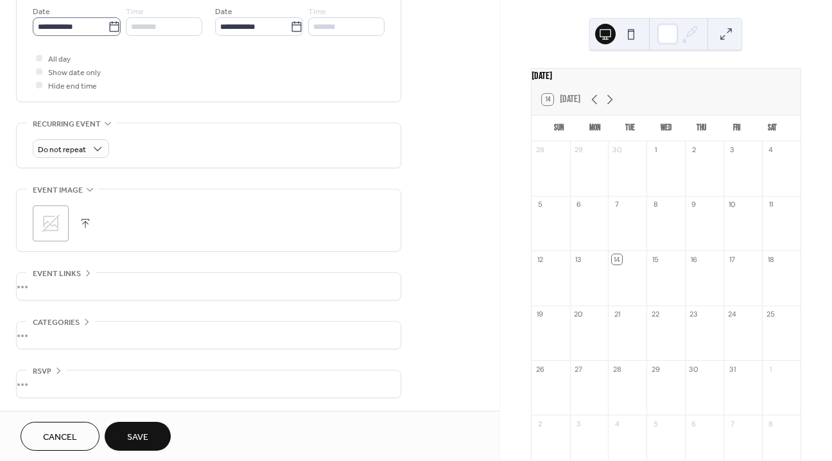
click at [108, 27] on icon at bounding box center [114, 27] width 13 height 13
click at [105, 27] on input "**********" at bounding box center [70, 26] width 75 height 19
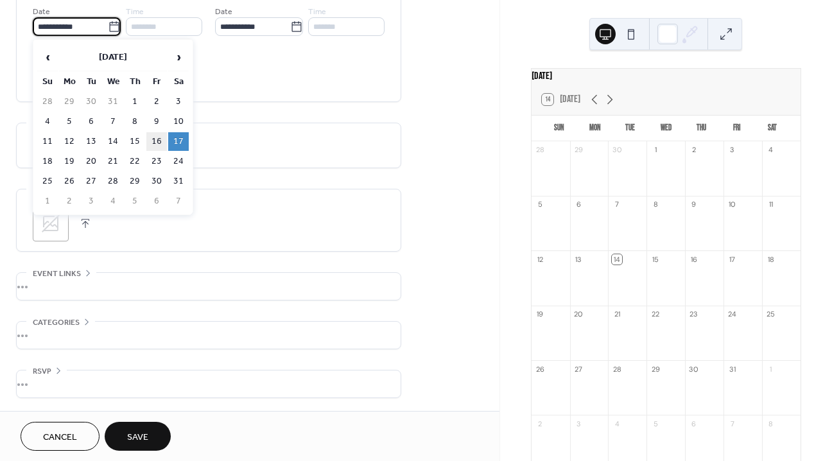
click at [155, 133] on td "16" at bounding box center [156, 141] width 21 height 19
type input "**********"
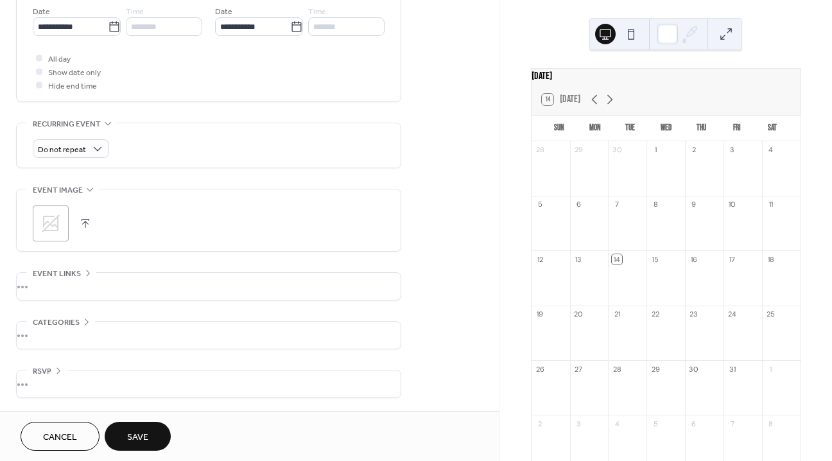
click at [57, 220] on icon at bounding box center [51, 223] width 18 height 18
click at [154, 436] on button "Save" at bounding box center [138, 436] width 66 height 29
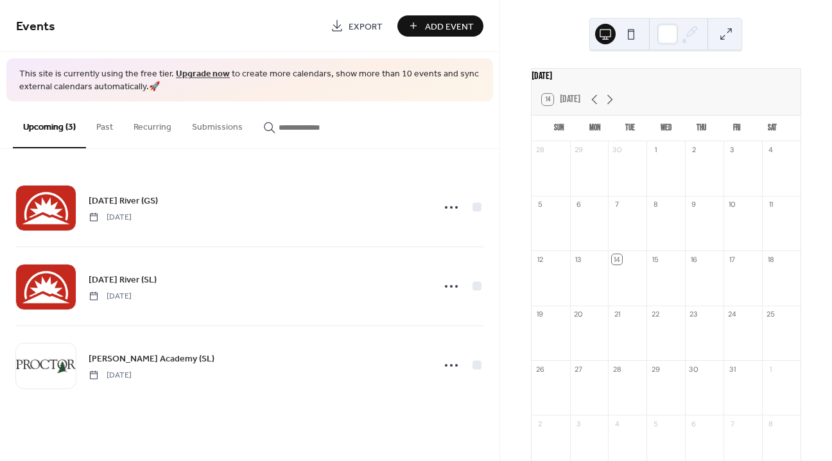
click at [437, 25] on span "Add Event" at bounding box center [449, 26] width 49 height 13
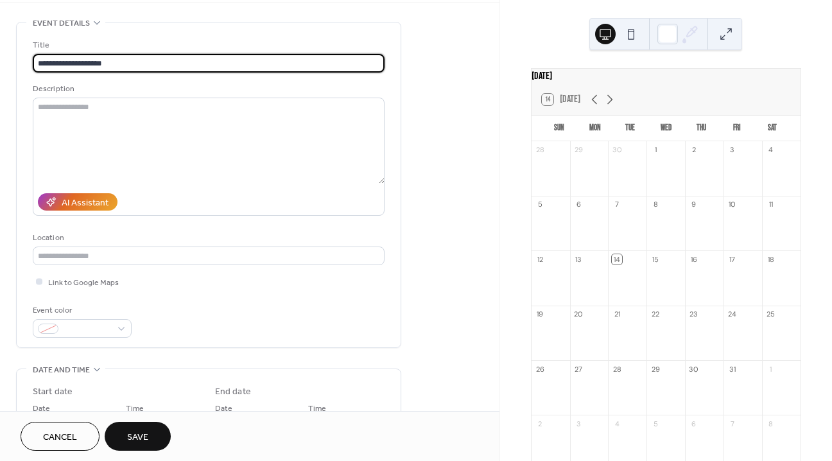
scroll to position [64, 0]
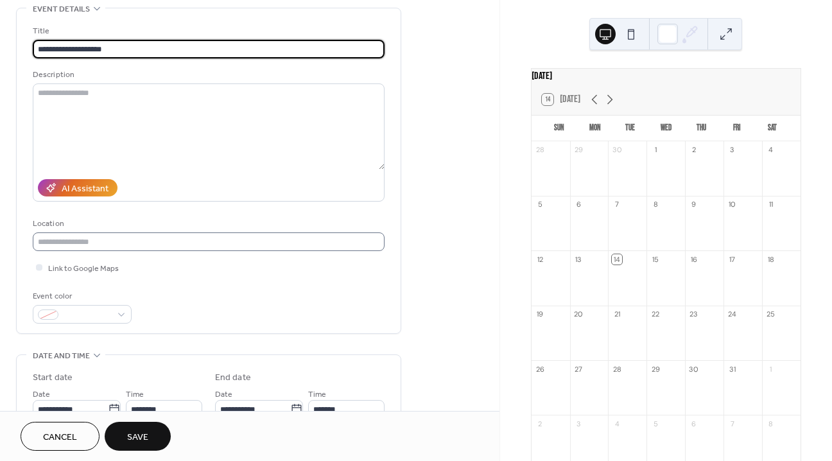
type input "**********"
click at [65, 237] on input "text" at bounding box center [209, 241] width 352 height 19
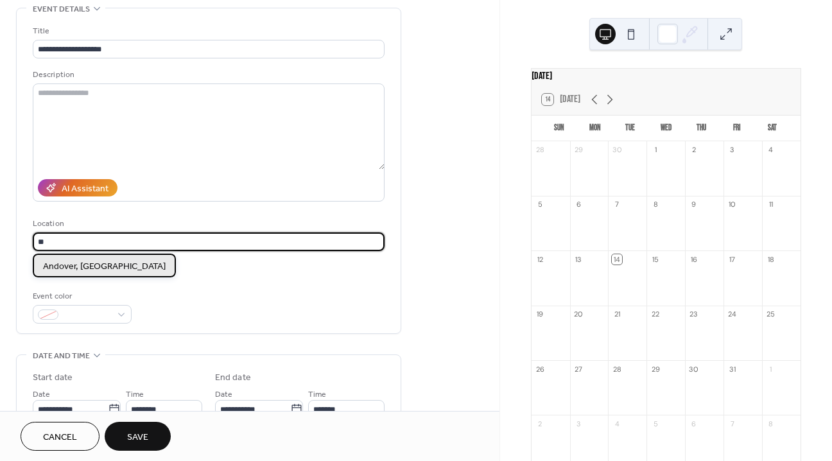
click at [74, 264] on span "Andover, NH" at bounding box center [104, 266] width 123 height 13
type input "**********"
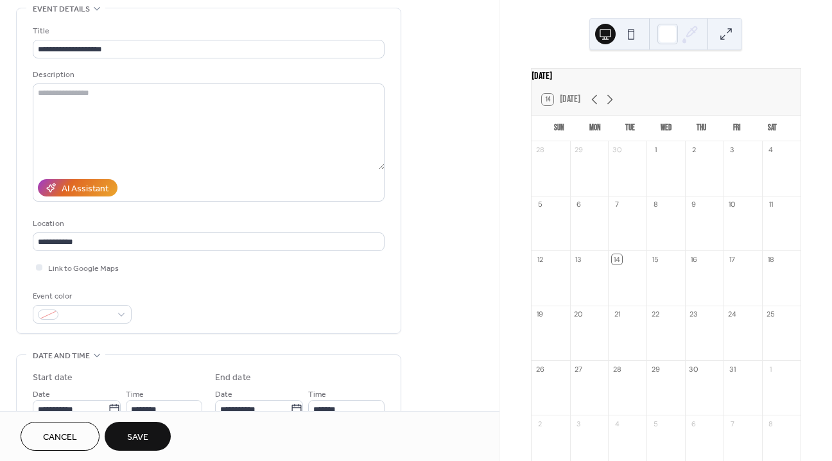
scroll to position [446, 0]
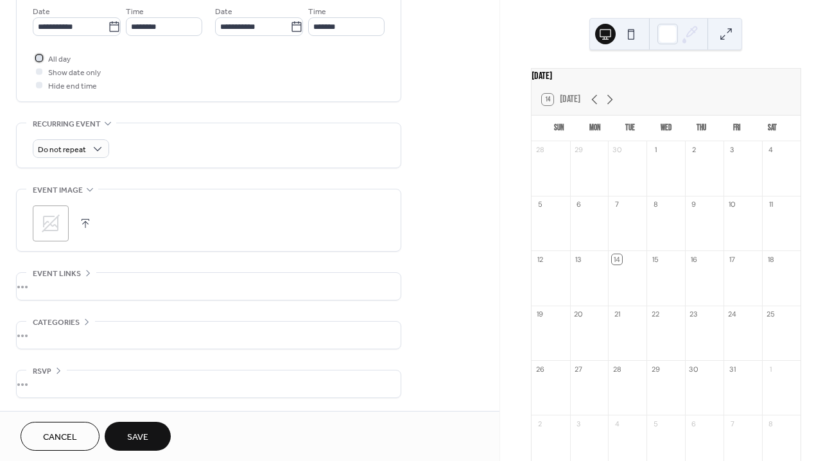
click at [39, 58] on div at bounding box center [39, 58] width 6 height 6
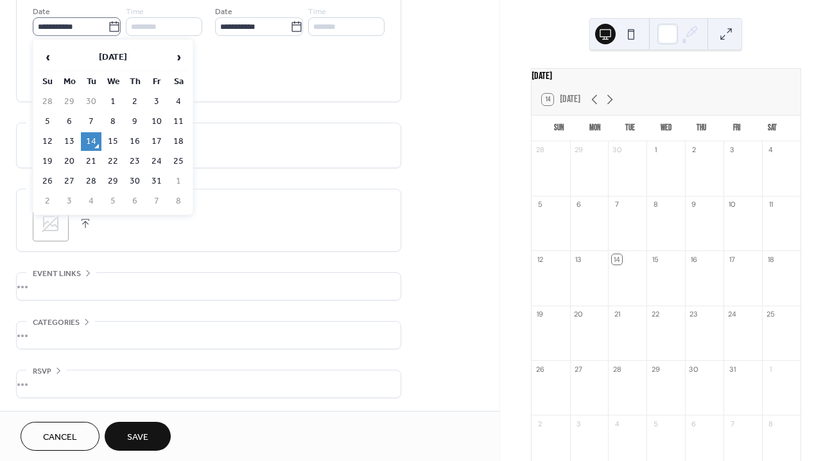
click at [113, 24] on icon at bounding box center [114, 26] width 10 height 10
click at [108, 24] on input "**********" at bounding box center [70, 26] width 75 height 19
click at [182, 55] on span "›" at bounding box center [178, 57] width 19 height 26
click at [182, 54] on span "›" at bounding box center [178, 57] width 19 height 26
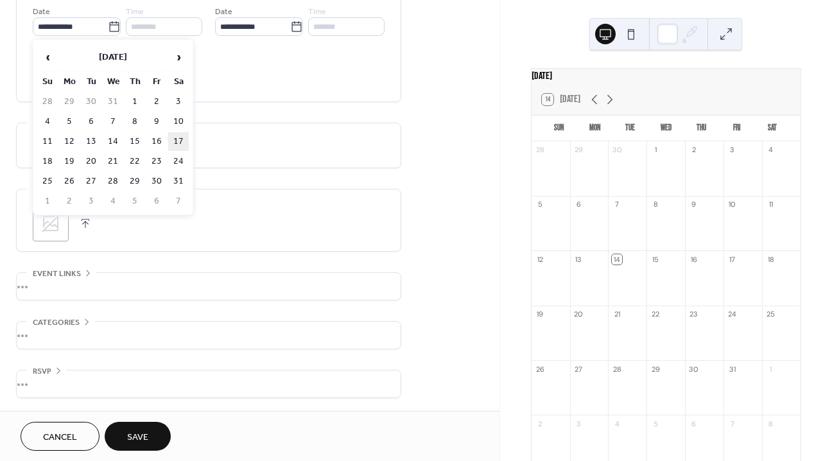
click at [184, 141] on td "17" at bounding box center [178, 141] width 21 height 19
type input "**********"
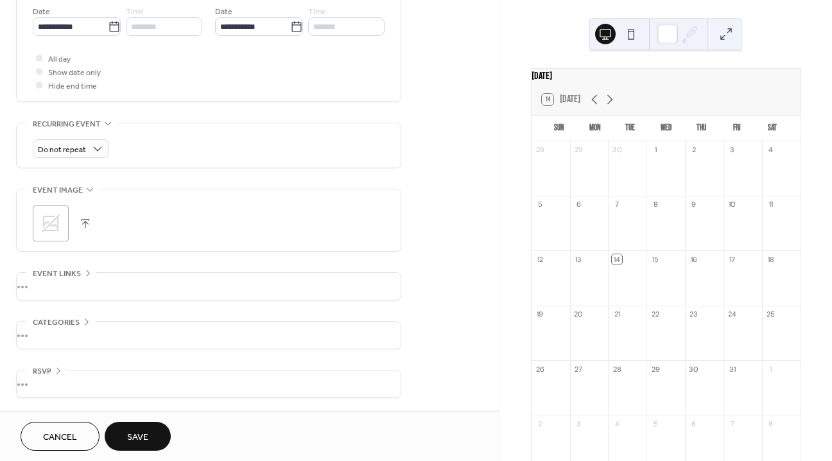
click at [65, 222] on div ";" at bounding box center [51, 223] width 36 height 36
click at [156, 427] on button "Save" at bounding box center [138, 436] width 66 height 29
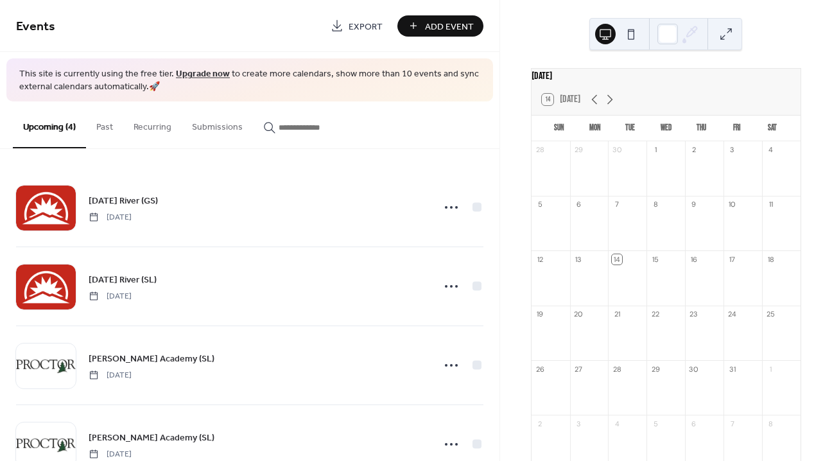
click at [420, 29] on button "Add Event" at bounding box center [440, 25] width 86 height 21
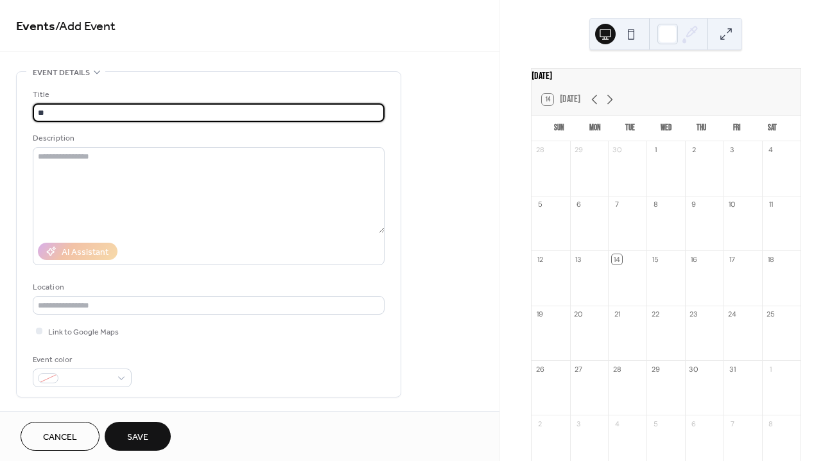
type input "*"
type input "**********"
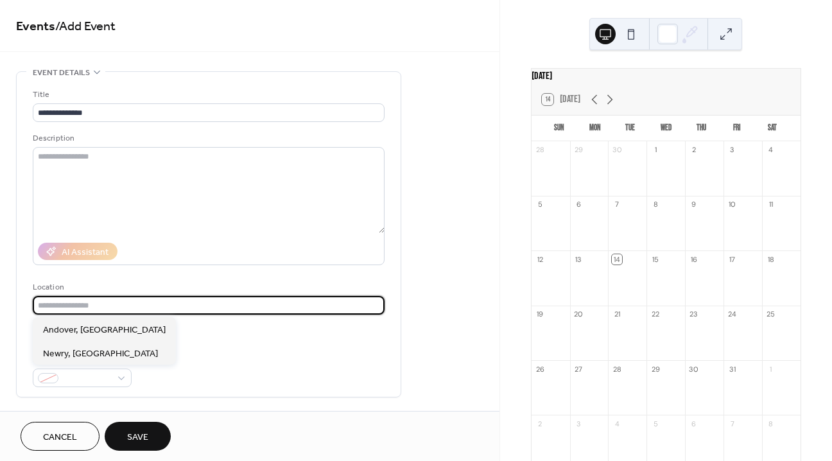
click at [76, 308] on input "text" at bounding box center [209, 305] width 352 height 19
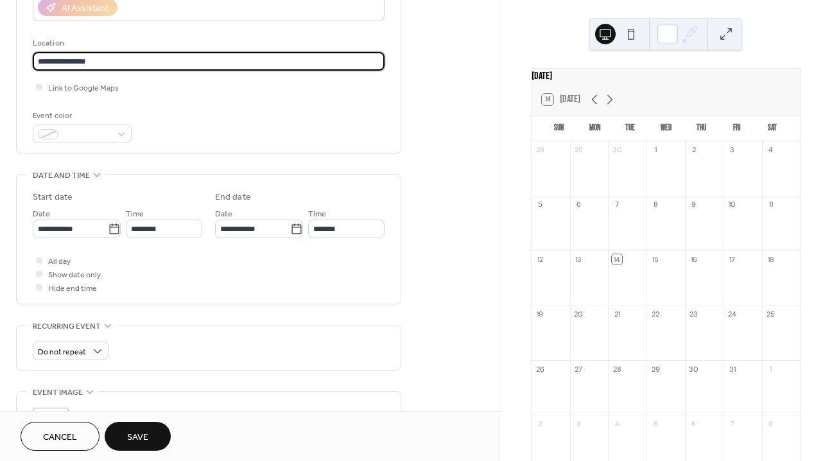
scroll to position [261, 0]
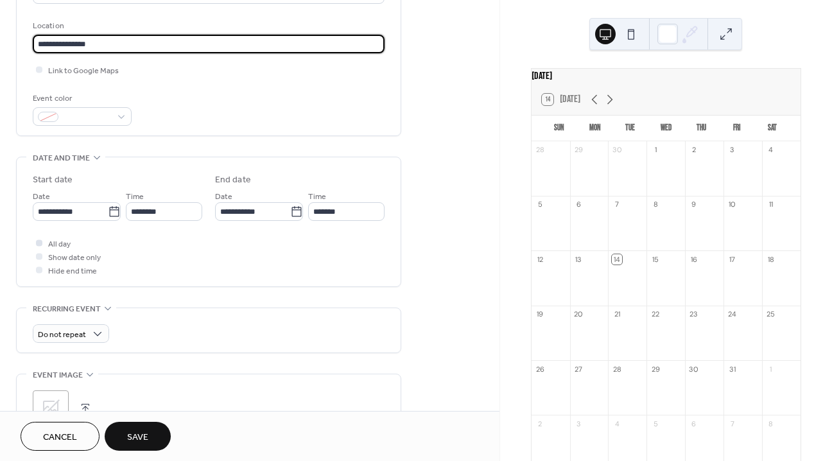
type input "**********"
click at [39, 246] on div at bounding box center [39, 242] width 13 height 13
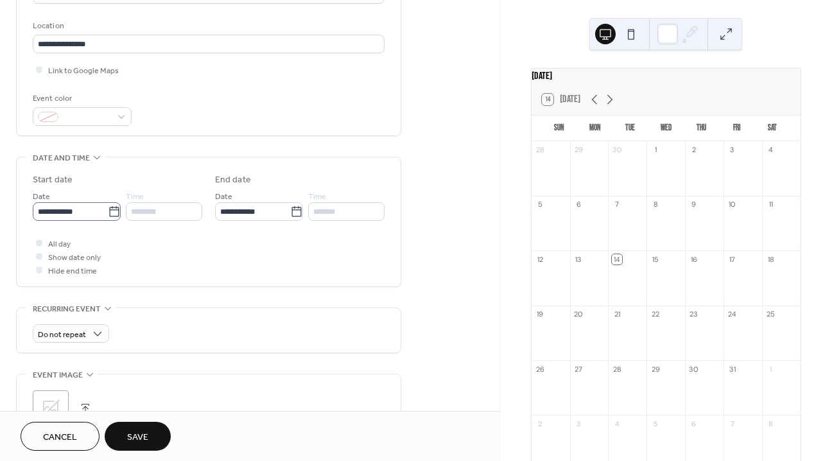
click at [114, 210] on icon at bounding box center [114, 211] width 13 height 13
click at [108, 210] on input "**********" at bounding box center [70, 211] width 75 height 19
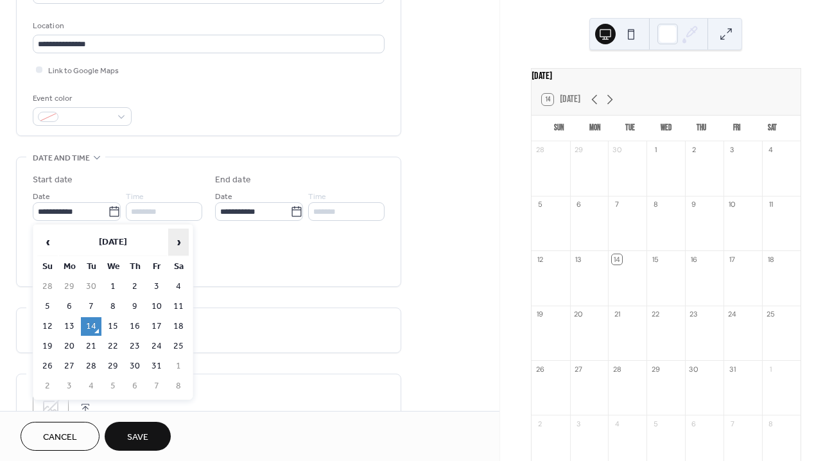
click at [175, 237] on span "›" at bounding box center [178, 242] width 19 height 26
click at [176, 237] on span "›" at bounding box center [178, 242] width 19 height 26
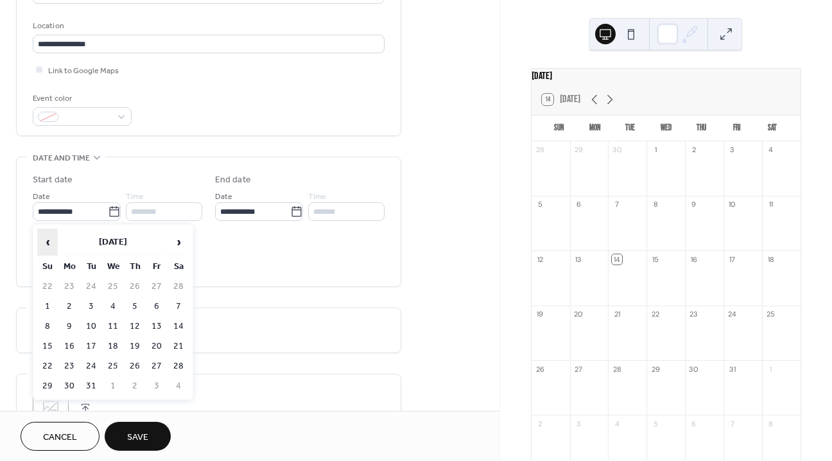
click at [46, 239] on span "‹" at bounding box center [47, 242] width 19 height 26
click at [179, 343] on td "24" at bounding box center [178, 346] width 21 height 19
type input "**********"
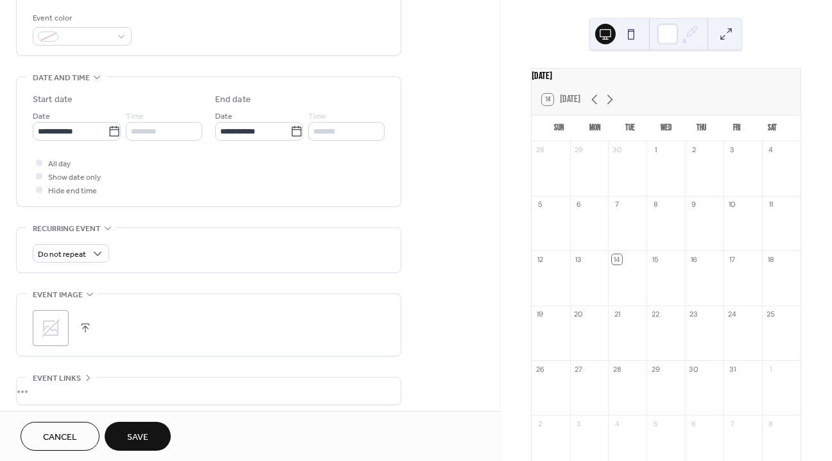
scroll to position [347, 0]
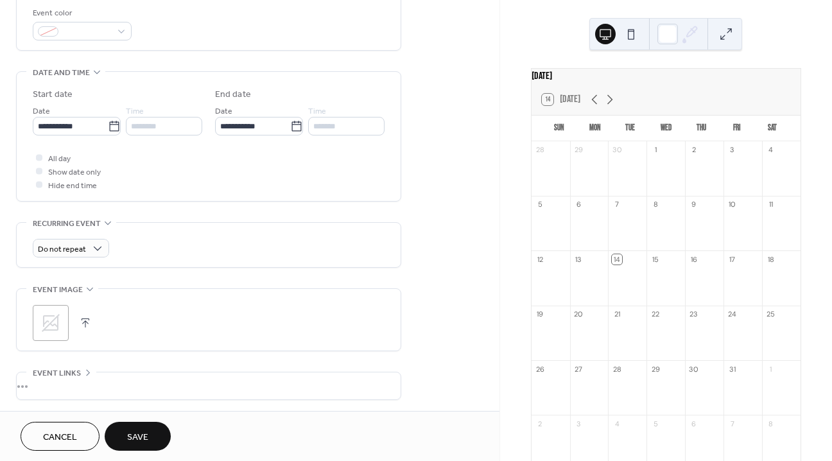
click at [54, 322] on icon at bounding box center [50, 323] width 21 height 21
click at [148, 436] on span "Save" at bounding box center [137, 437] width 21 height 13
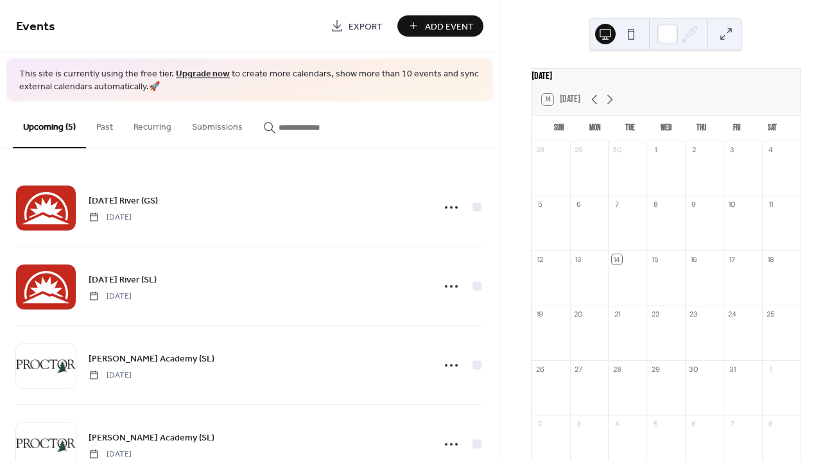
click at [455, 28] on span "Add Event" at bounding box center [449, 26] width 49 height 13
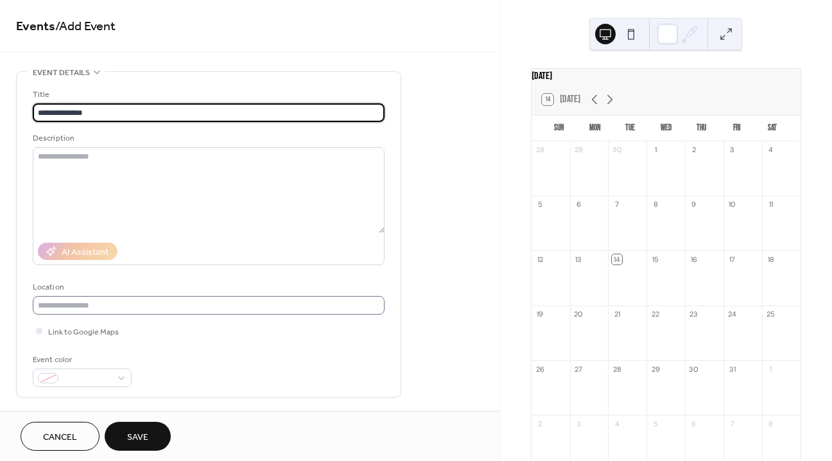
type input "**********"
click at [141, 300] on input "text" at bounding box center [209, 305] width 352 height 19
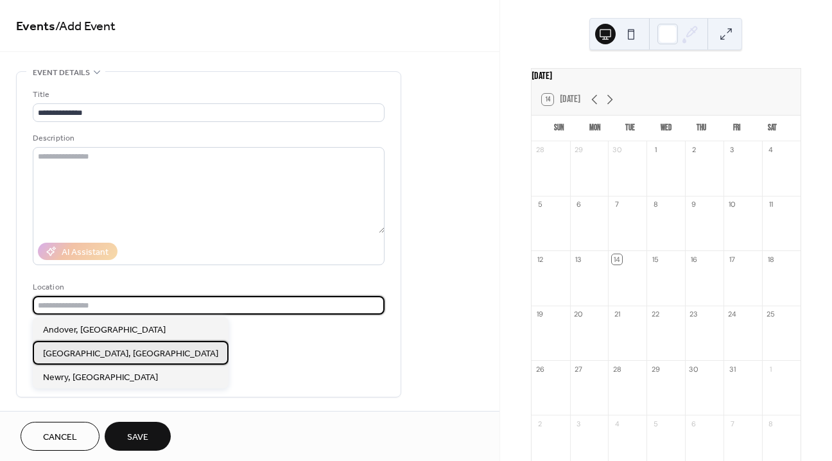
click at [94, 350] on span "Lake Placid, NY" at bounding box center [130, 353] width 175 height 13
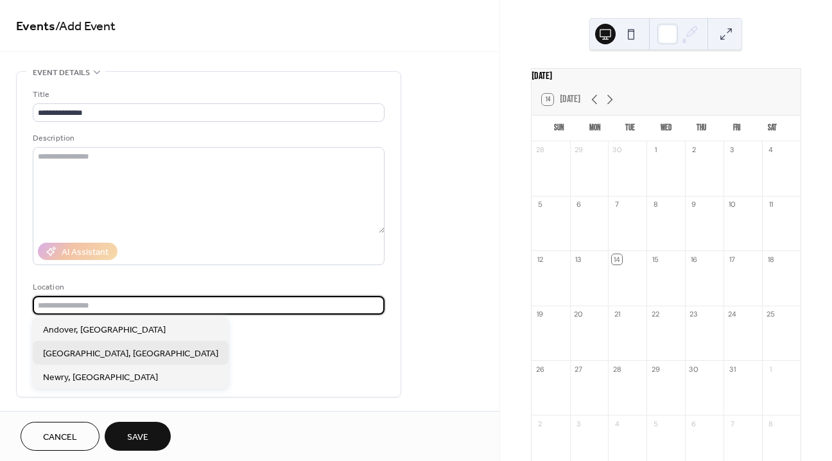
type input "**********"
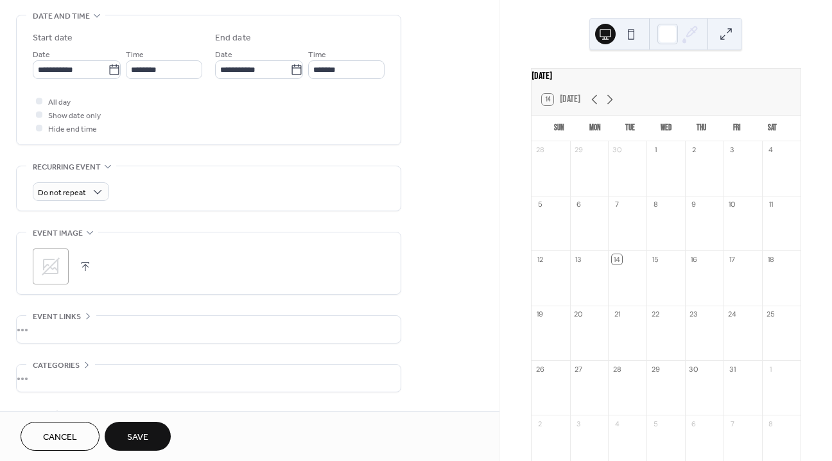
scroll to position [366, 0]
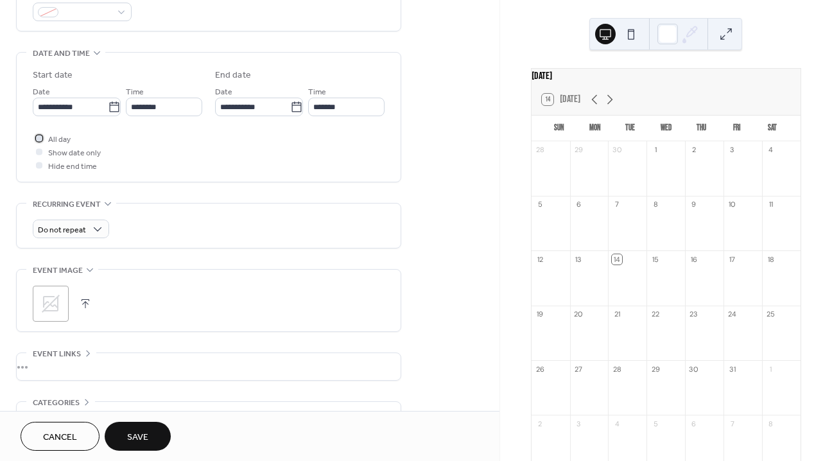
click at [37, 136] on div at bounding box center [39, 138] width 6 height 6
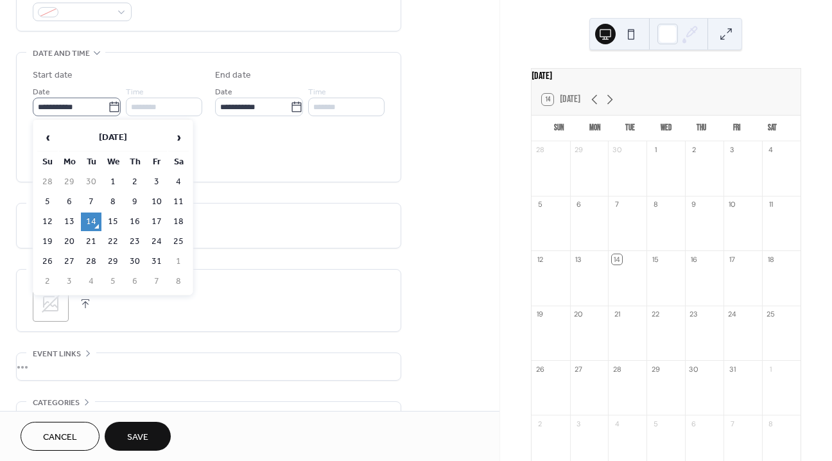
click at [116, 107] on icon at bounding box center [114, 107] width 13 height 13
click at [108, 107] on input "**********" at bounding box center [70, 107] width 75 height 19
click at [178, 139] on span "›" at bounding box center [178, 137] width 19 height 26
click at [179, 139] on span "›" at bounding box center [178, 137] width 19 height 26
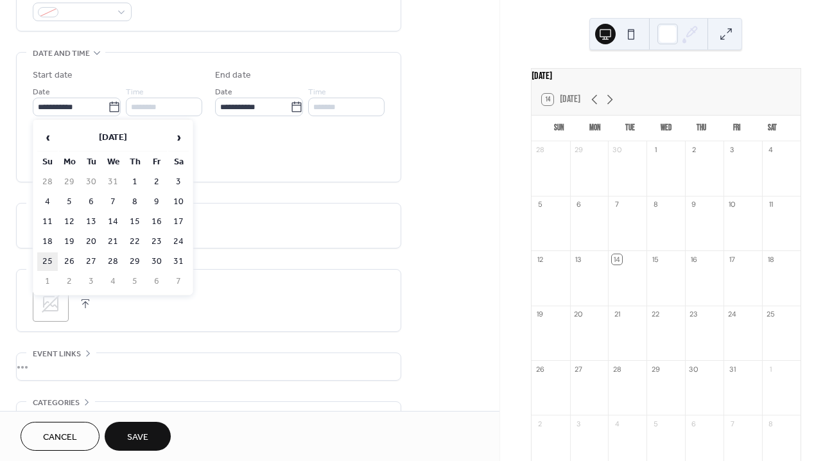
click at [49, 255] on td "25" at bounding box center [47, 261] width 21 height 19
type input "**********"
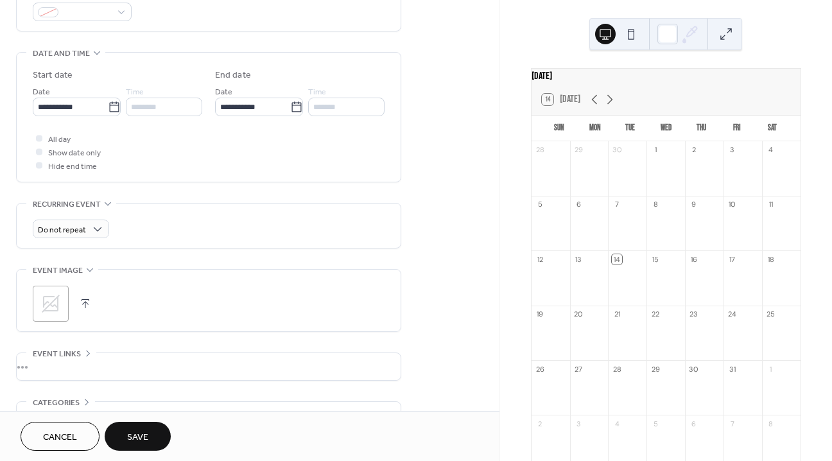
click at [47, 311] on icon at bounding box center [50, 303] width 21 height 21
click at [117, 434] on button "Save" at bounding box center [138, 436] width 66 height 29
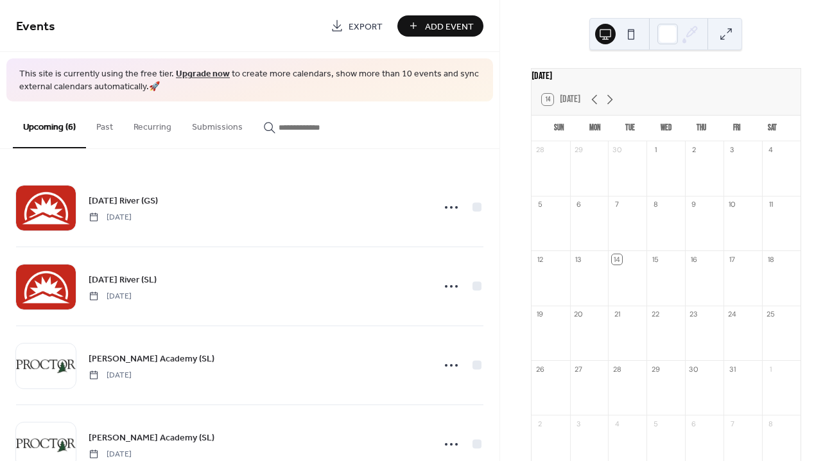
click at [445, 21] on span "Add Event" at bounding box center [449, 26] width 49 height 13
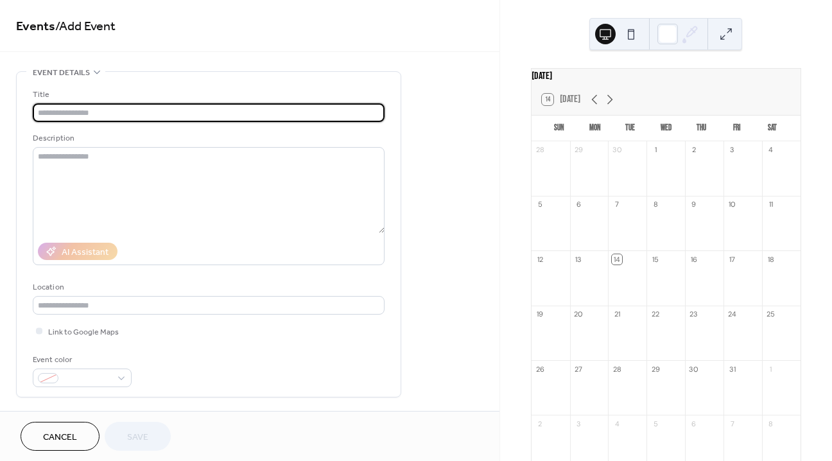
click at [445, 21] on span "Events / Add Event" at bounding box center [249, 27] width 467 height 26
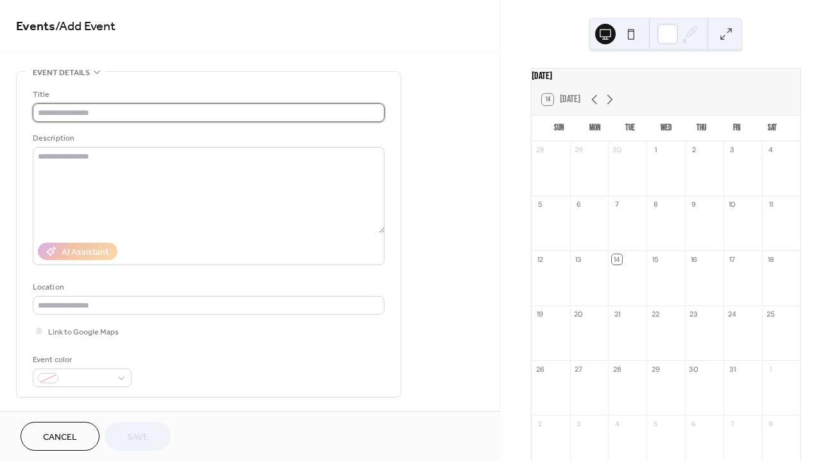
click at [116, 107] on input "text" at bounding box center [209, 112] width 352 height 19
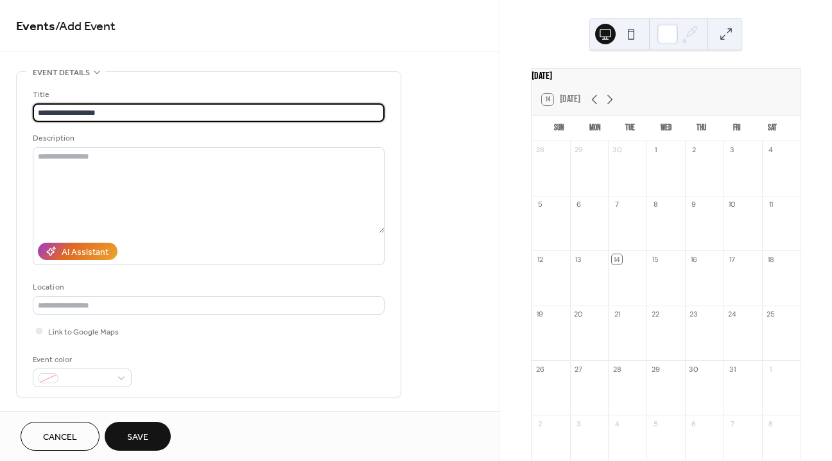
type input "**********"
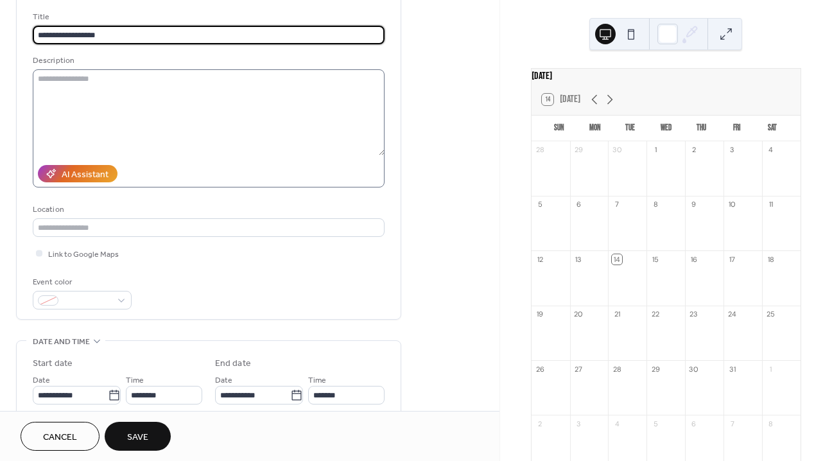
scroll to position [123, 0]
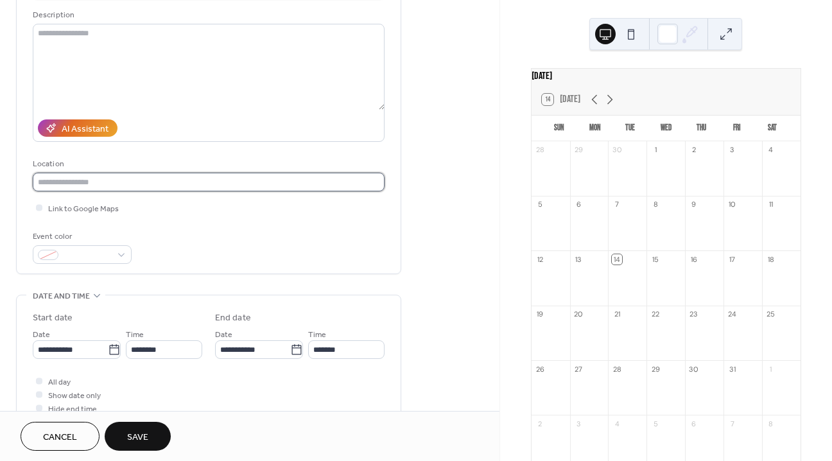
click at [135, 176] on input "text" at bounding box center [209, 182] width 352 height 19
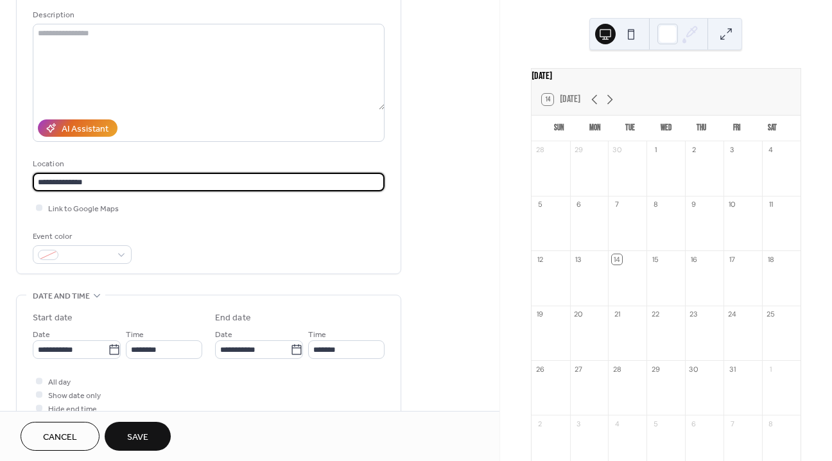
type input "**********"
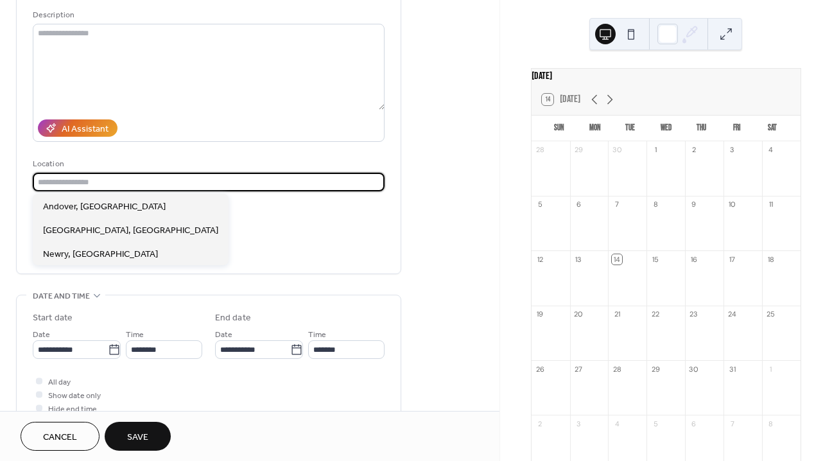
click at [147, 176] on input "text" at bounding box center [209, 182] width 352 height 19
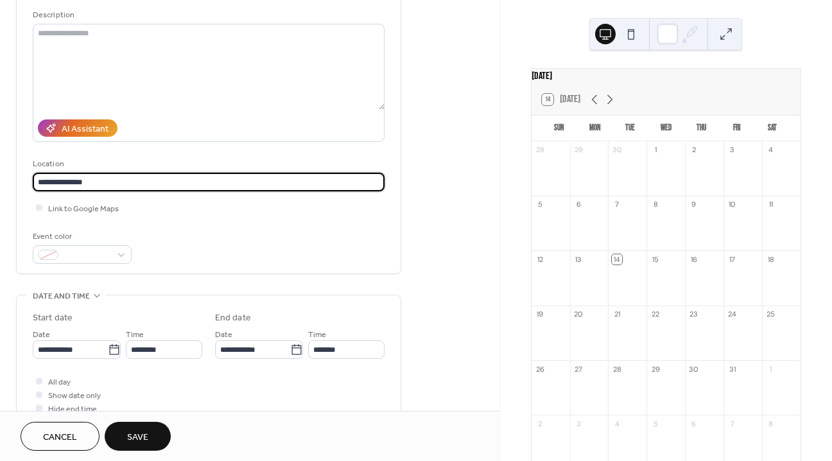
type input "**********"
click at [200, 220] on div "**********" at bounding box center [209, 114] width 352 height 299
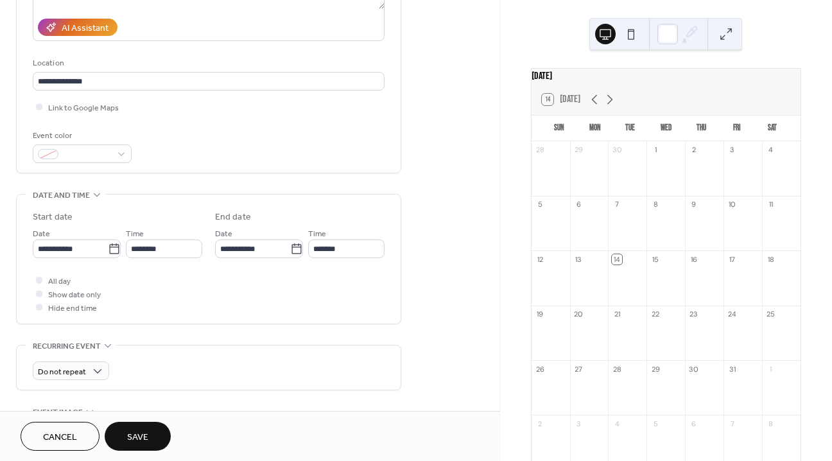
scroll to position [236, 0]
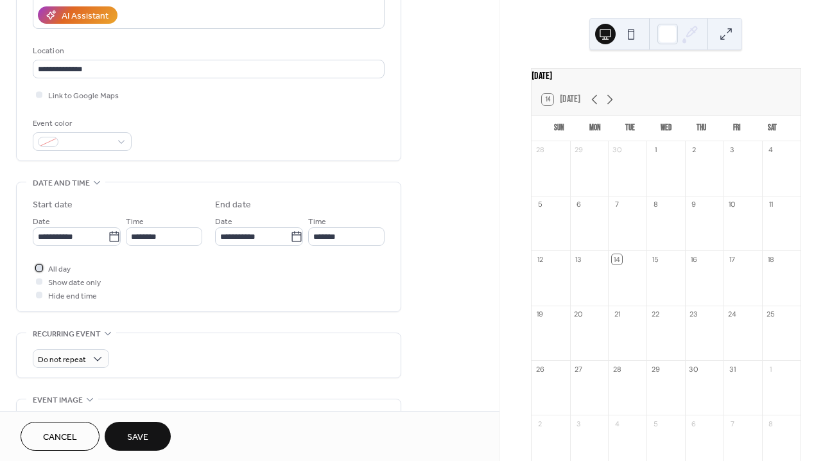
click at [39, 269] on div at bounding box center [39, 267] width 6 height 6
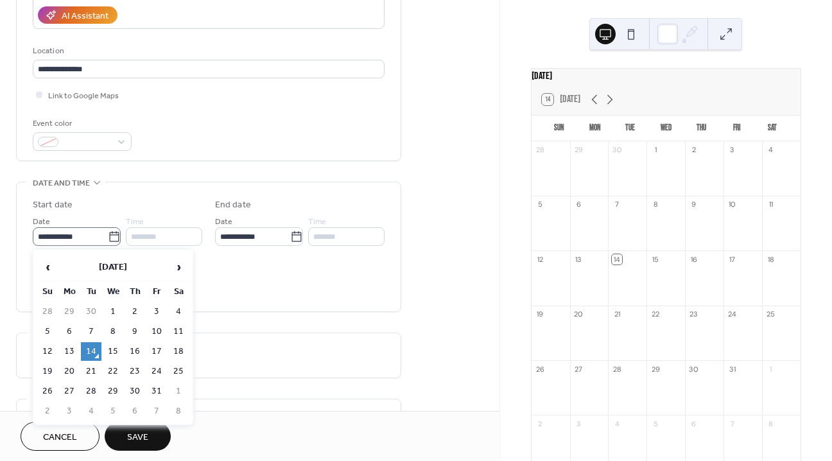
click at [116, 236] on icon at bounding box center [114, 236] width 13 height 13
click at [108, 236] on input "**********" at bounding box center [70, 236] width 75 height 19
click at [179, 262] on span "›" at bounding box center [178, 267] width 19 height 26
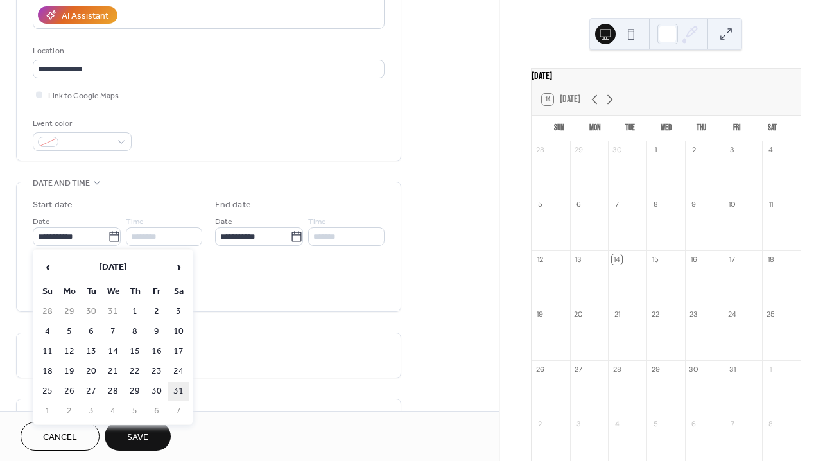
click at [176, 386] on td "31" at bounding box center [178, 391] width 21 height 19
type input "**********"
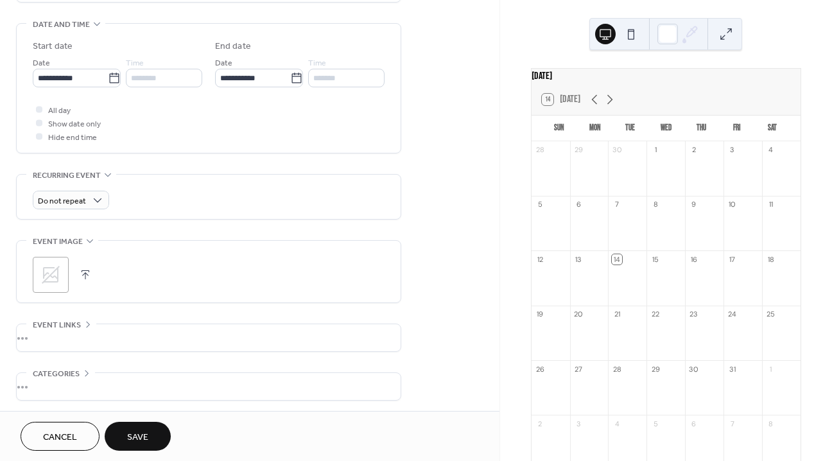
scroll to position [446, 0]
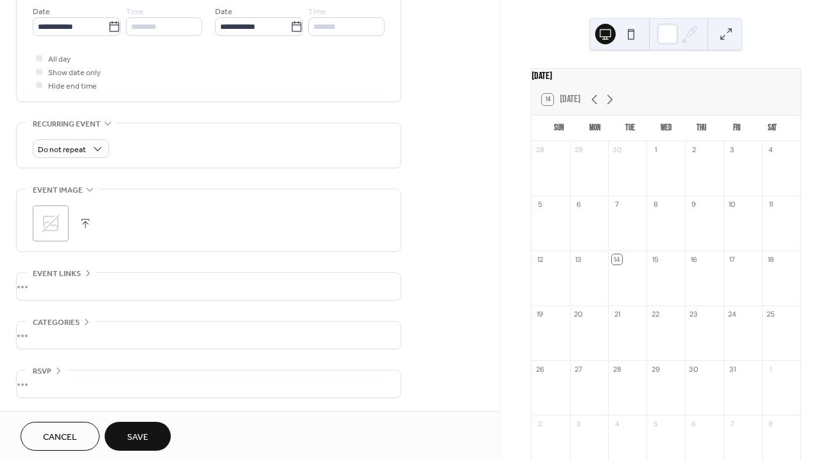
click at [61, 228] on div ";" at bounding box center [51, 223] width 36 height 36
click at [160, 434] on button "Save" at bounding box center [138, 436] width 66 height 29
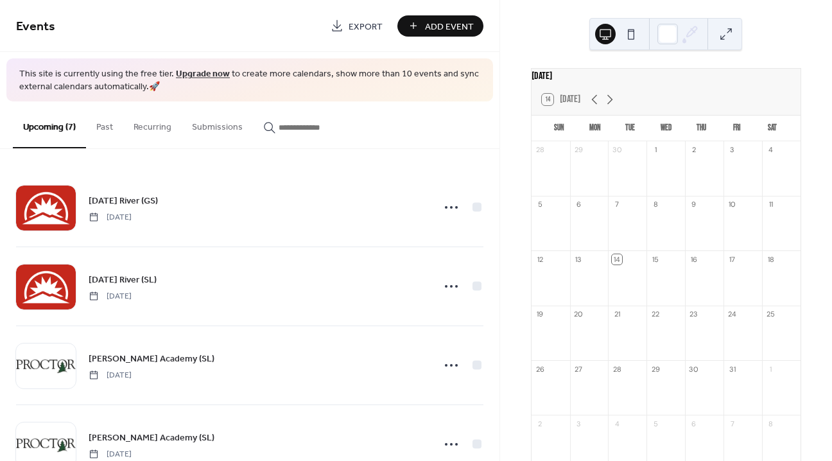
click at [438, 33] on span "Add Event" at bounding box center [449, 26] width 49 height 13
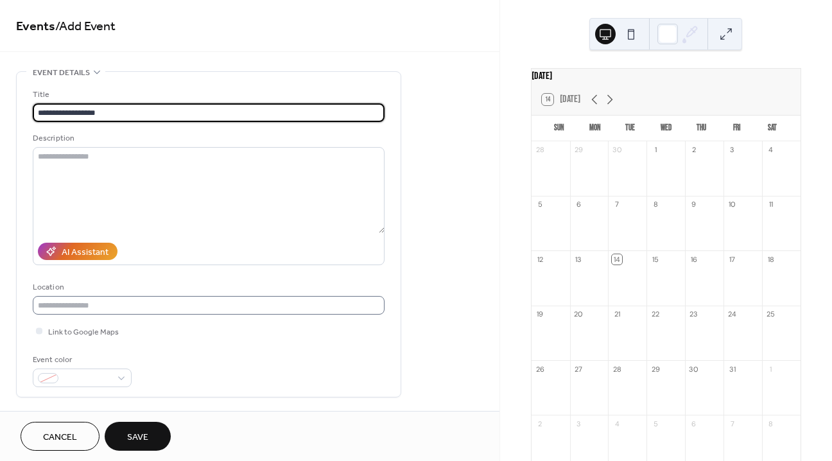
type input "**********"
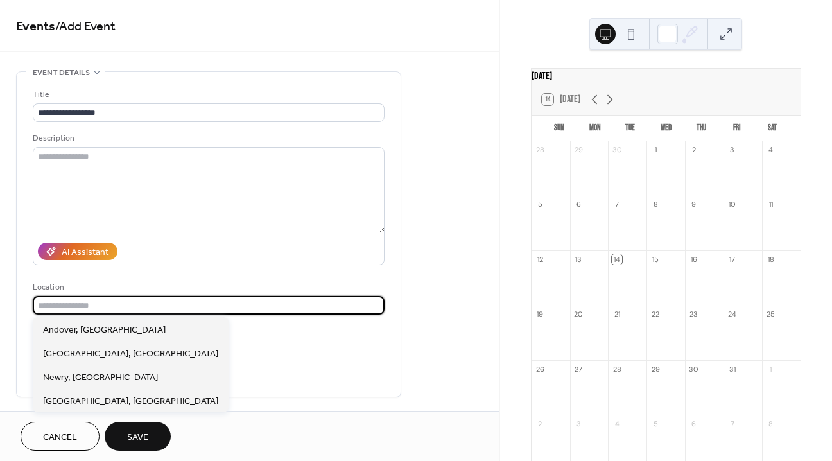
click at [144, 305] on input "text" at bounding box center [209, 305] width 352 height 19
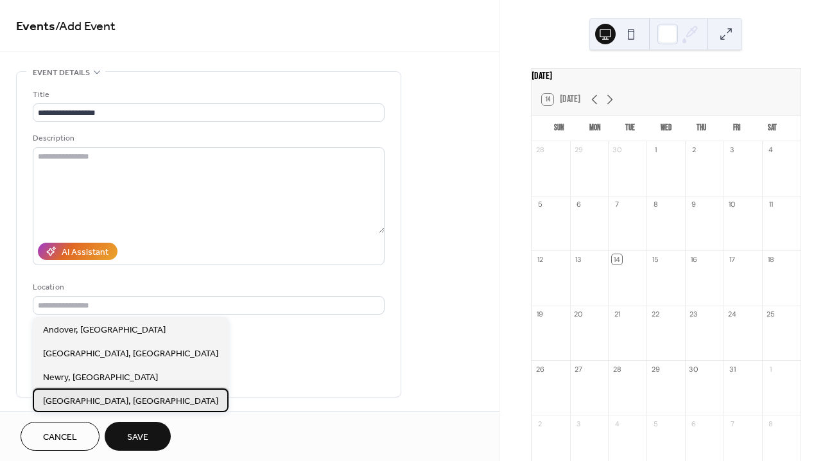
click at [96, 397] on span "Queensbury, NY" at bounding box center [130, 401] width 175 height 13
type input "**********"
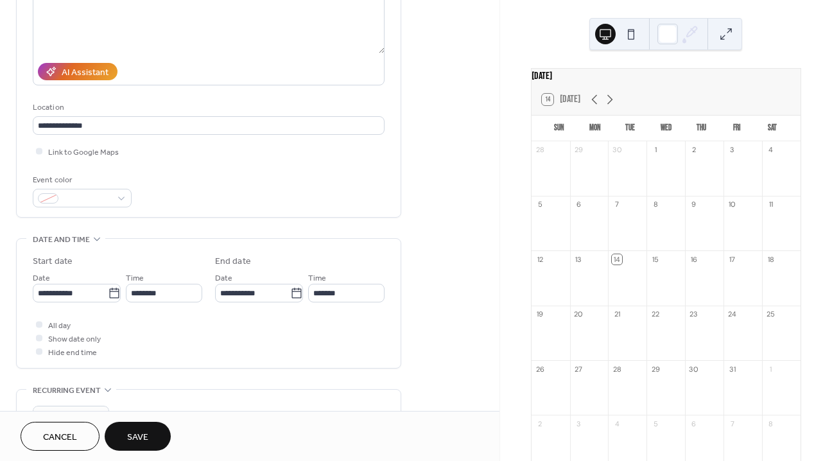
scroll to position [246, 0]
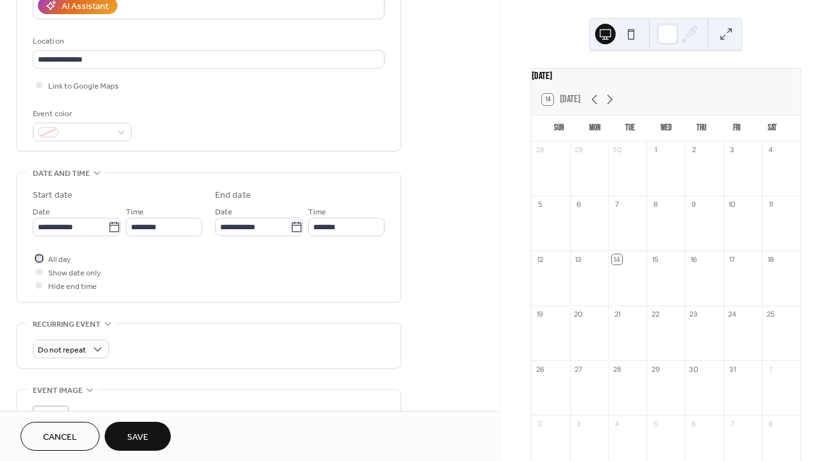
click at [39, 258] on div at bounding box center [39, 258] width 6 height 6
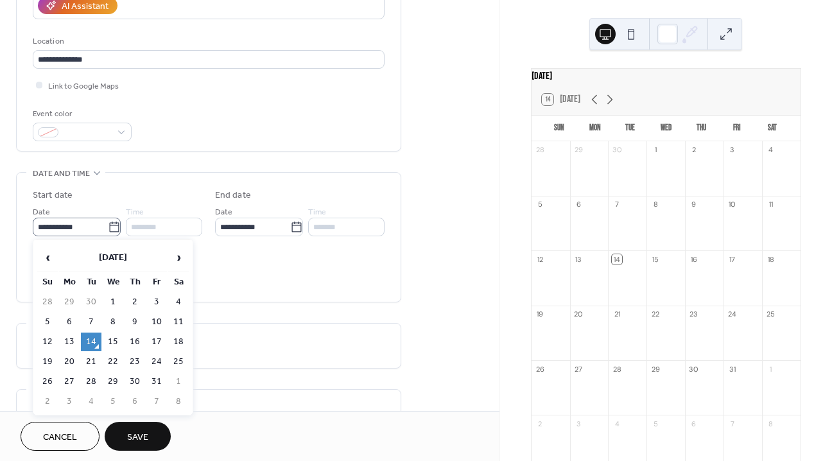
click at [114, 227] on icon at bounding box center [114, 227] width 13 height 13
click at [108, 227] on input "**********" at bounding box center [70, 227] width 75 height 19
click at [180, 260] on span "›" at bounding box center [178, 258] width 19 height 26
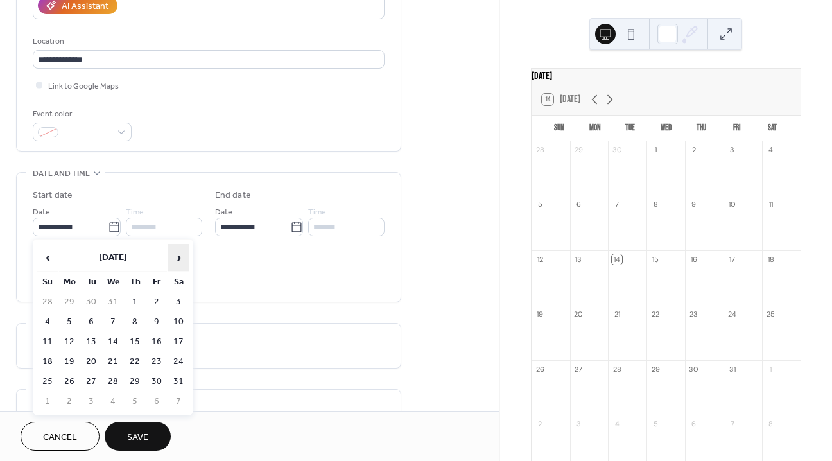
click at [180, 260] on span "›" at bounding box center [178, 258] width 19 height 26
click at [52, 317] on td "1" at bounding box center [47, 322] width 21 height 19
type input "**********"
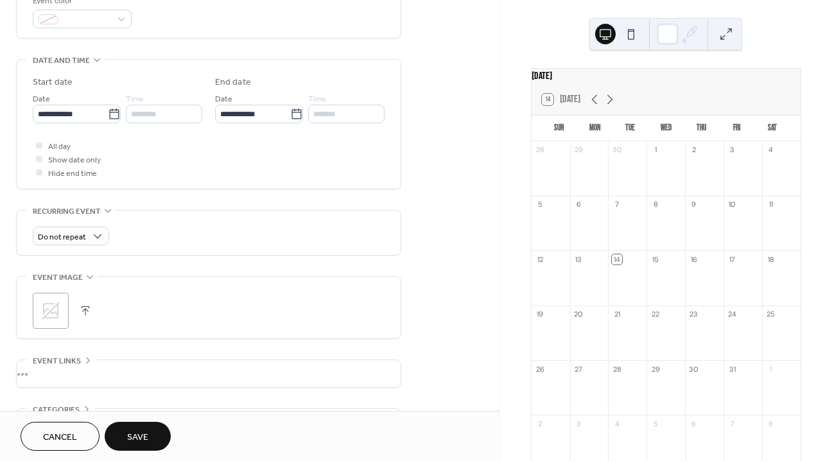
scroll to position [401, 0]
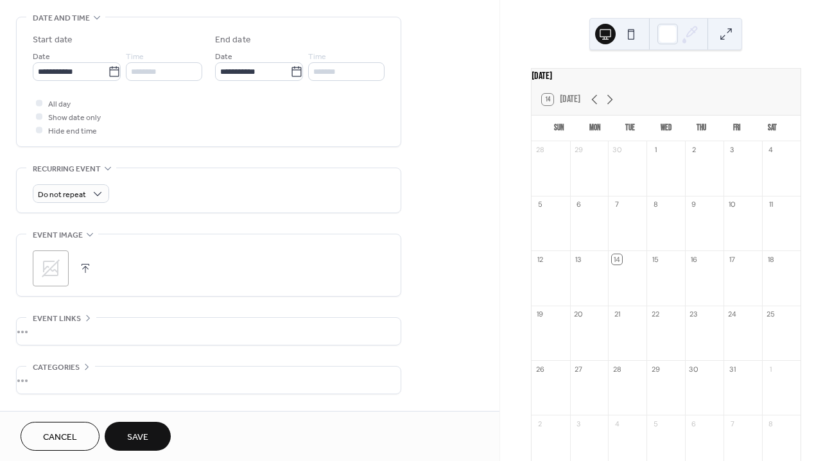
click at [58, 263] on icon at bounding box center [51, 268] width 18 height 18
click at [185, 424] on div "Cancel Save" at bounding box center [250, 436] width 458 height 29
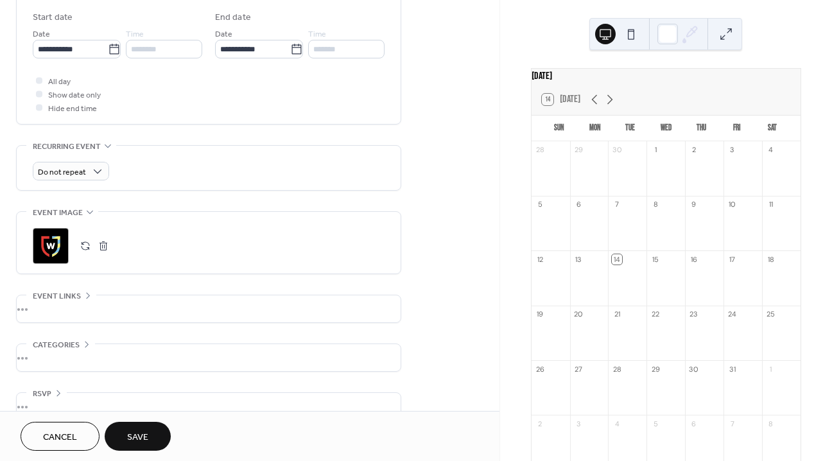
scroll to position [446, 0]
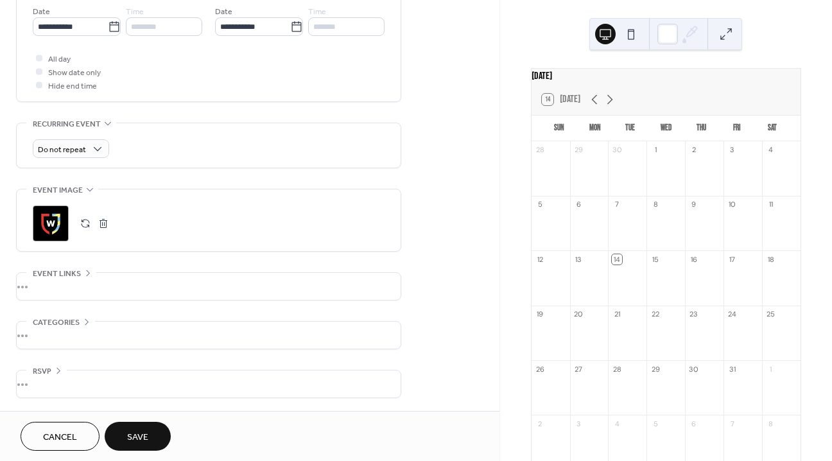
click at [137, 442] on span "Save" at bounding box center [137, 437] width 21 height 13
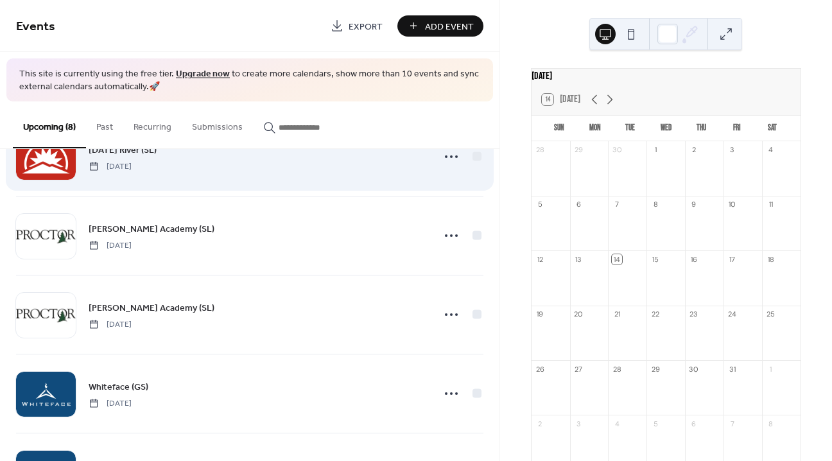
scroll to position [357, 0]
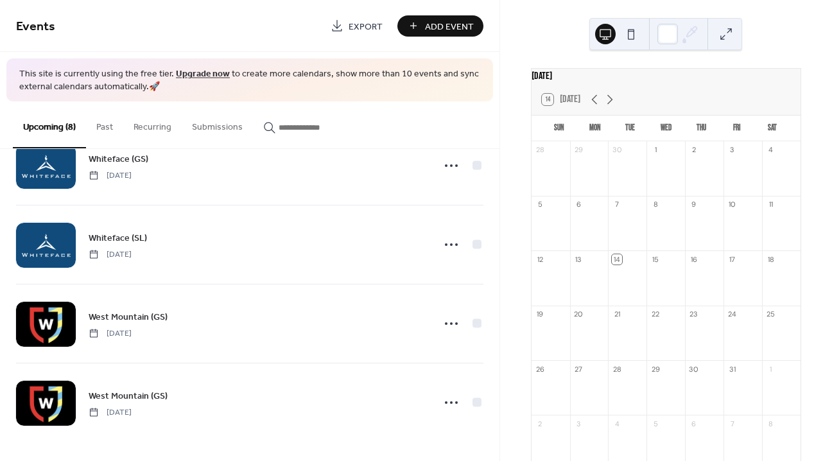
click at [421, 39] on div "Events Export Add Event" at bounding box center [249, 26] width 499 height 52
click at [422, 31] on button "Add Event" at bounding box center [440, 25] width 86 height 21
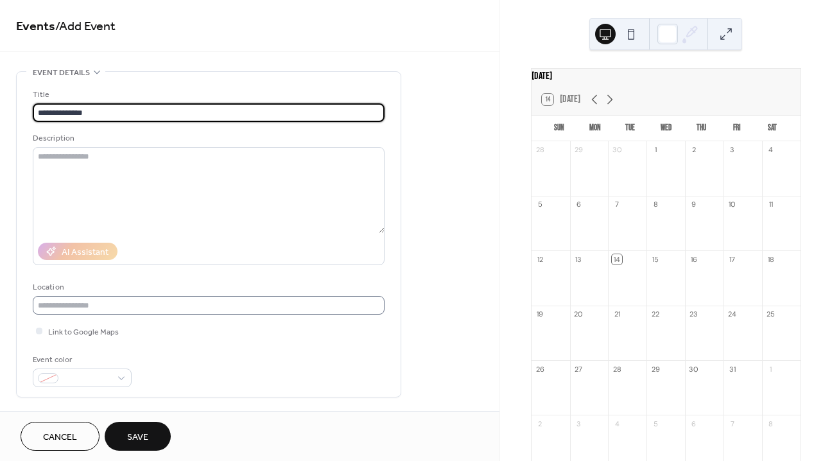
type input "**********"
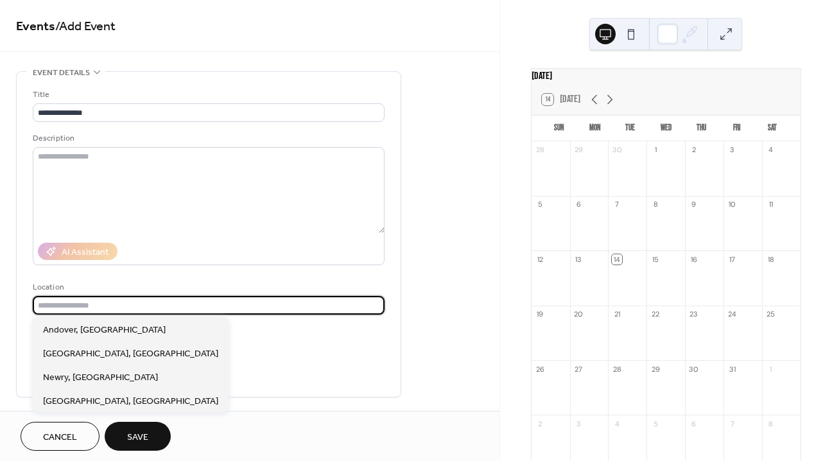
click at [248, 313] on input "text" at bounding box center [209, 305] width 352 height 19
click at [99, 169] on textarea at bounding box center [209, 190] width 352 height 86
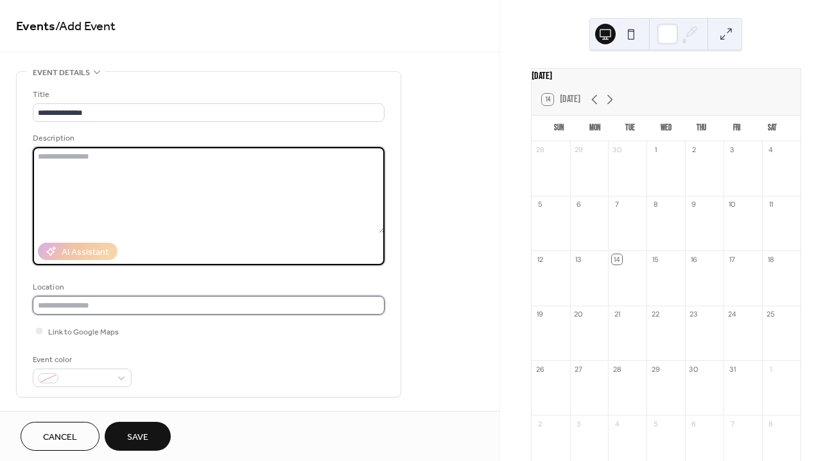
click at [90, 302] on input "text" at bounding box center [209, 305] width 352 height 19
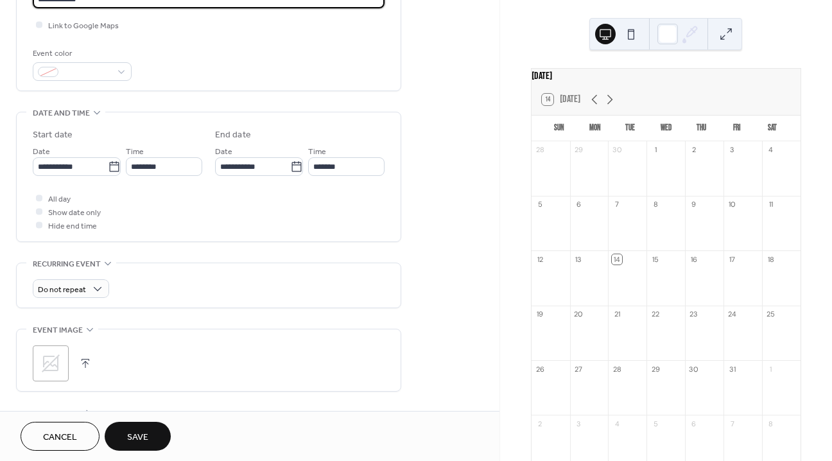
scroll to position [446, 0]
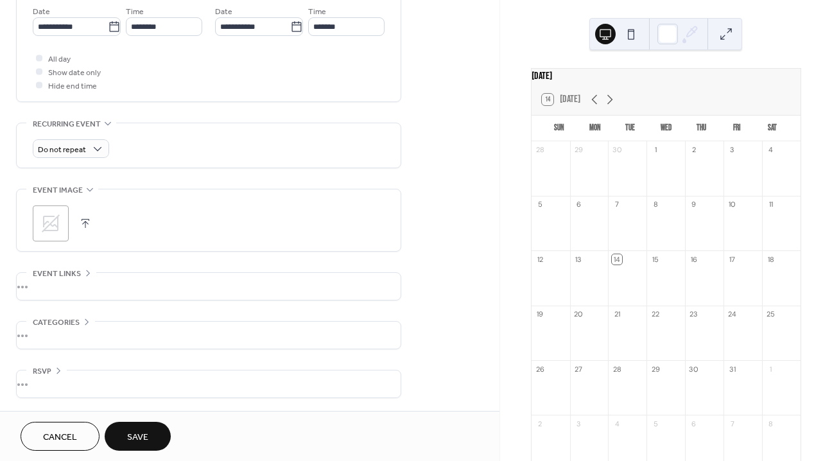
type input "**********"
click at [56, 220] on icon at bounding box center [50, 223] width 21 height 21
click at [39, 56] on div at bounding box center [39, 58] width 6 height 6
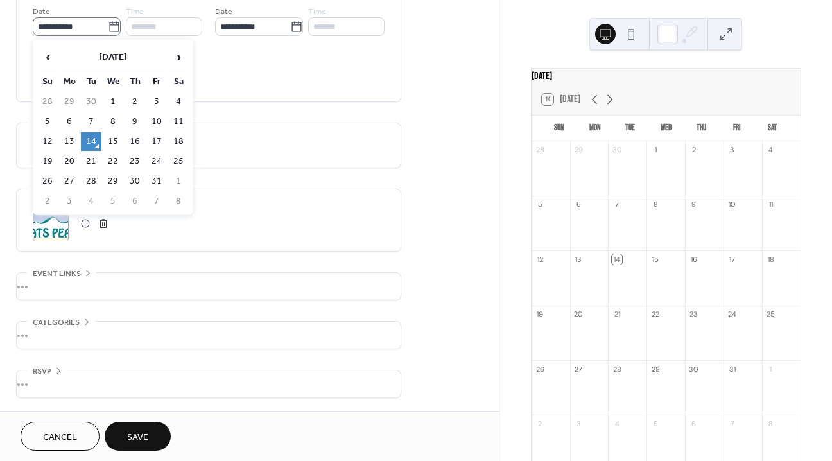
click at [114, 29] on icon at bounding box center [114, 27] width 13 height 13
click at [108, 29] on input "**********" at bounding box center [70, 26] width 75 height 19
click at [182, 55] on span "›" at bounding box center [178, 57] width 19 height 26
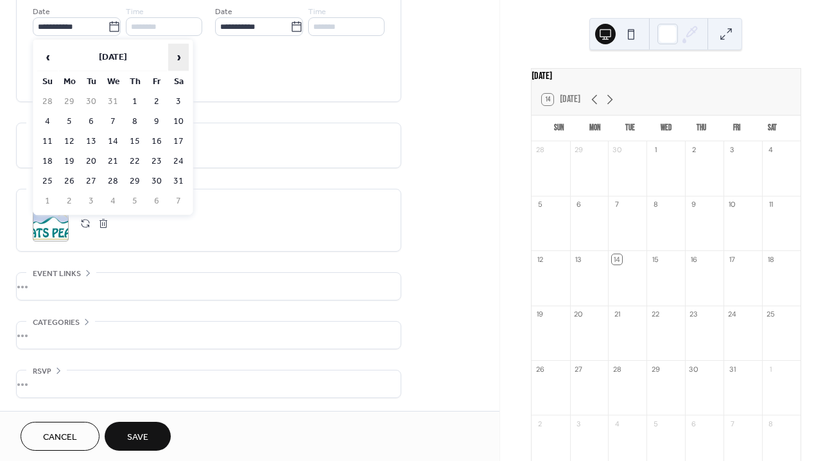
click at [182, 55] on span "›" at bounding box center [178, 57] width 19 height 26
click at [177, 117] on td "7" at bounding box center [178, 121] width 21 height 19
type input "**********"
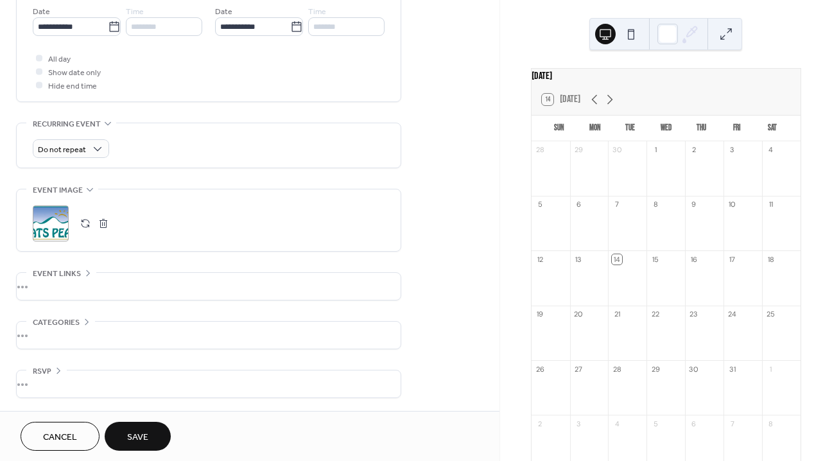
click at [134, 436] on span "Save" at bounding box center [137, 437] width 21 height 13
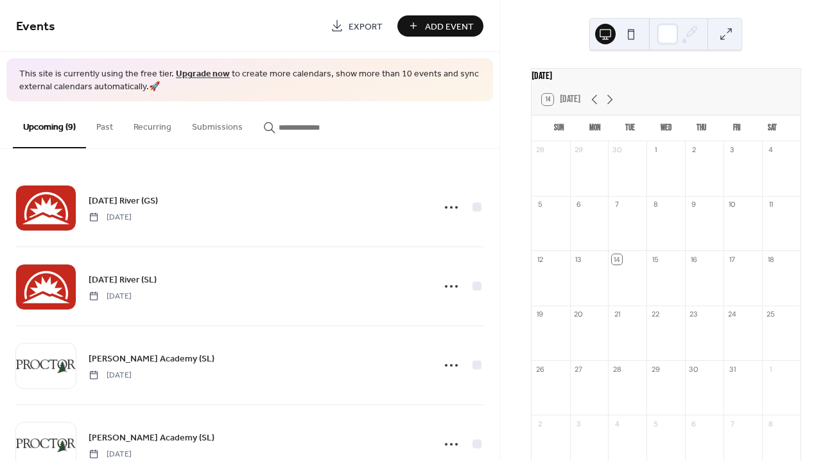
click at [424, 24] on button "Add Event" at bounding box center [440, 25] width 86 height 21
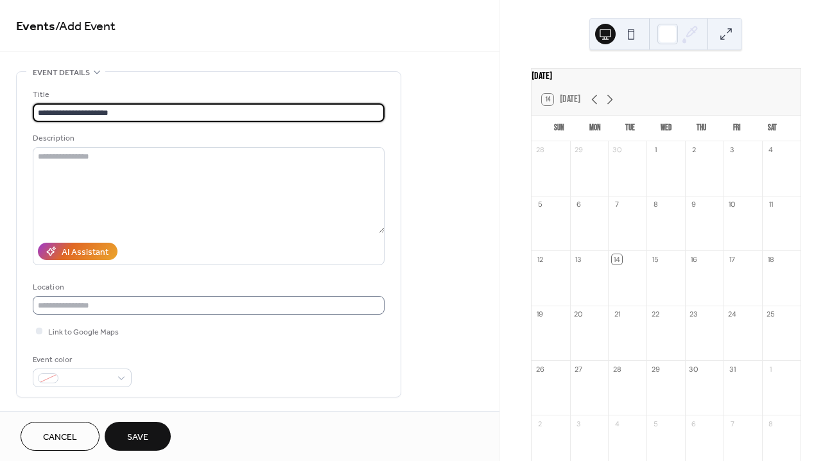
type input "**********"
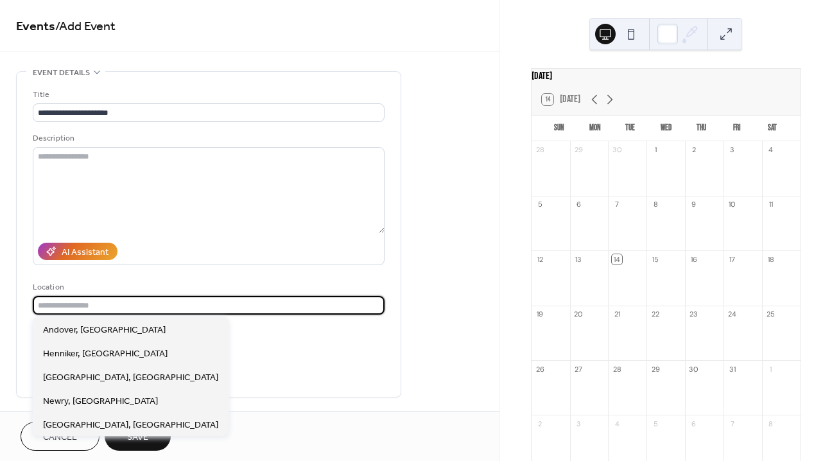
click at [125, 303] on input "text" at bounding box center [209, 305] width 352 height 19
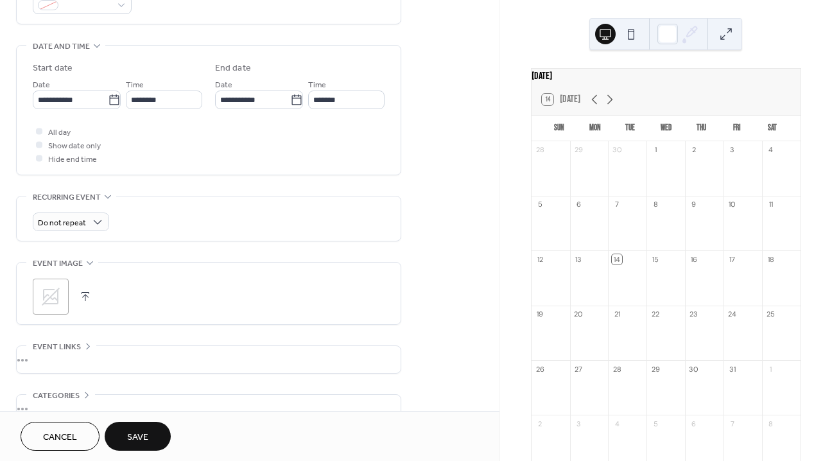
scroll to position [446, 0]
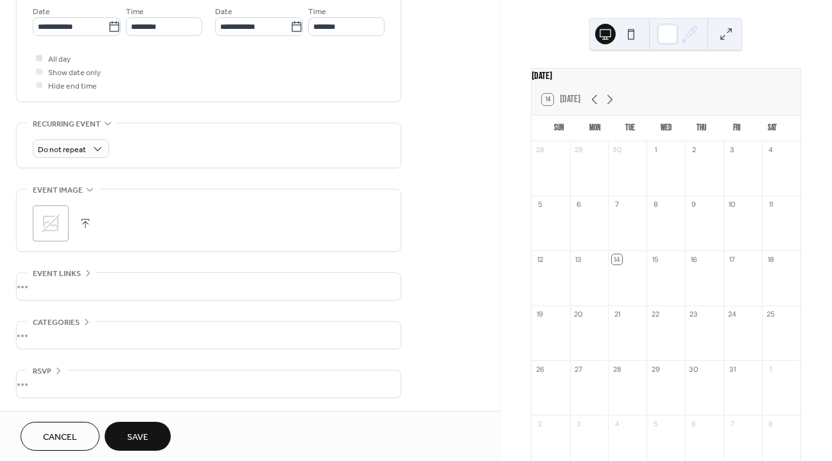
type input "**********"
click at [38, 58] on div at bounding box center [39, 58] width 6 height 6
click at [108, 28] on icon at bounding box center [114, 27] width 13 height 13
click at [108, 28] on input "**********" at bounding box center [70, 26] width 75 height 19
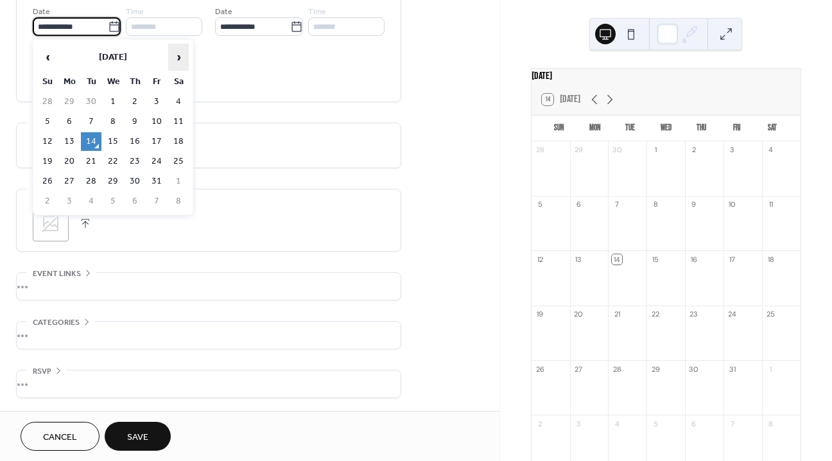
click at [183, 61] on span "›" at bounding box center [178, 57] width 19 height 26
click at [53, 133] on td "8" at bounding box center [47, 141] width 21 height 19
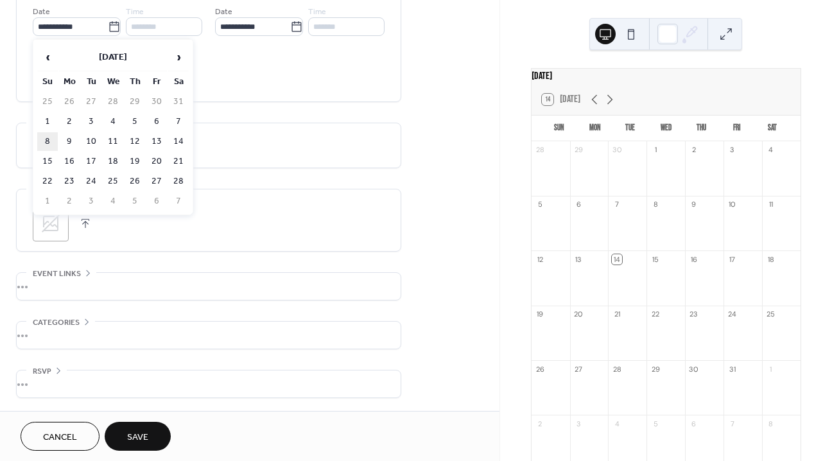
type input "**********"
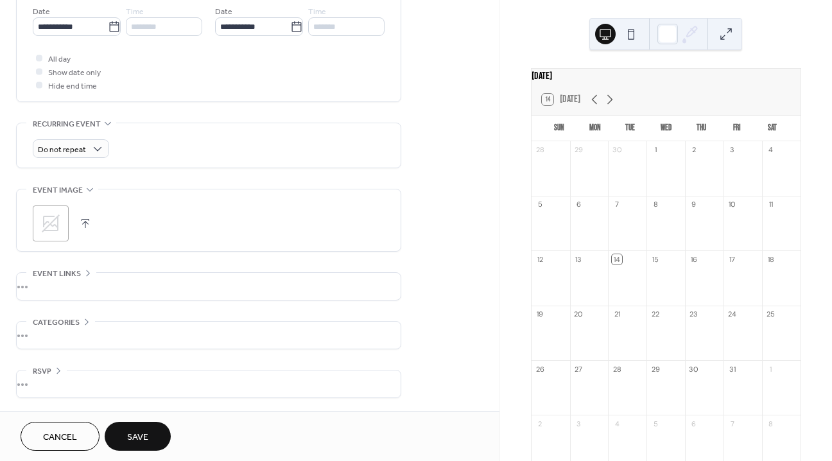
click at [42, 229] on icon at bounding box center [50, 223] width 21 height 21
click at [151, 436] on button "Save" at bounding box center [138, 436] width 66 height 29
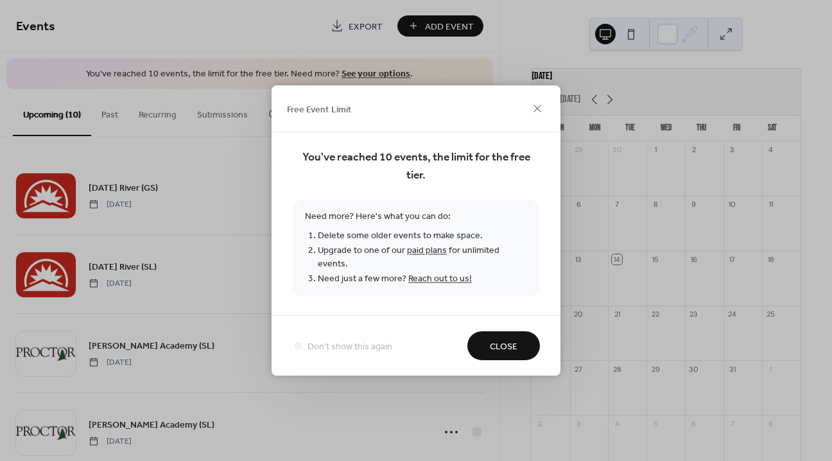
click at [493, 341] on span "Close" at bounding box center [504, 346] width 28 height 13
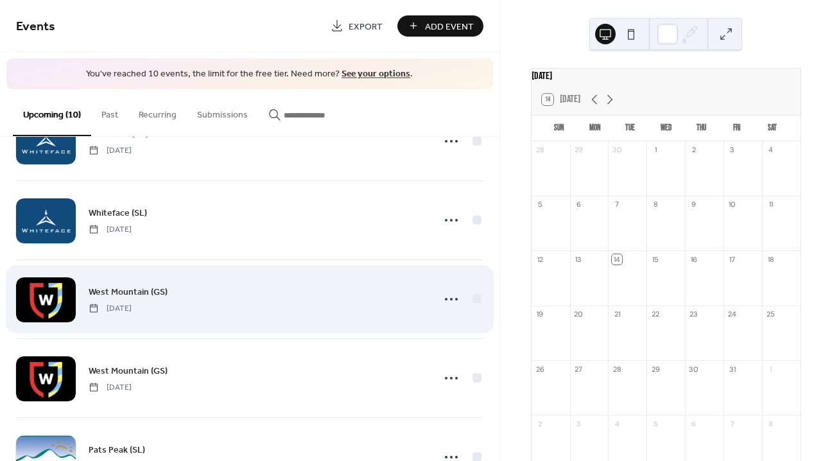
scroll to position [341, 0]
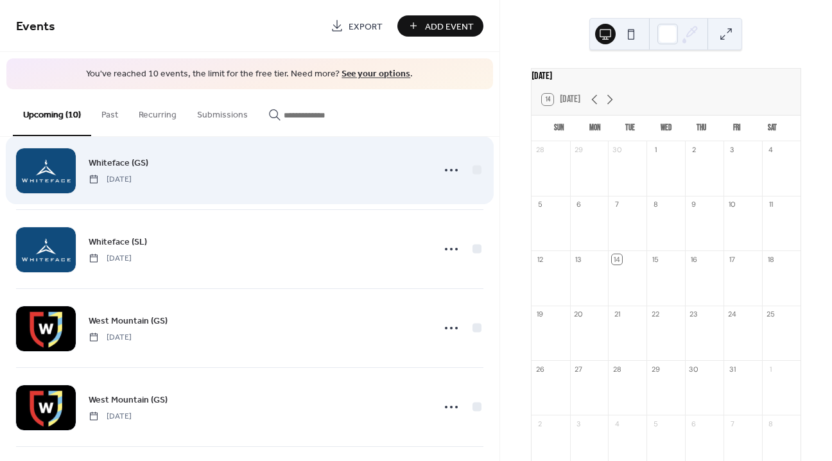
click at [260, 182] on div "Whiteface (GS) Saturday, January 24, 2026" at bounding box center [257, 169] width 336 height 29
click at [447, 166] on icon at bounding box center [451, 170] width 21 height 21
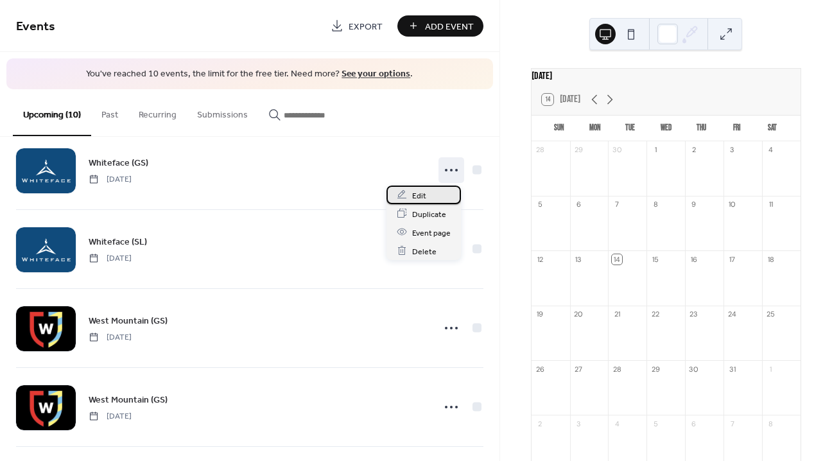
click at [435, 194] on div "Edit" at bounding box center [423, 194] width 74 height 19
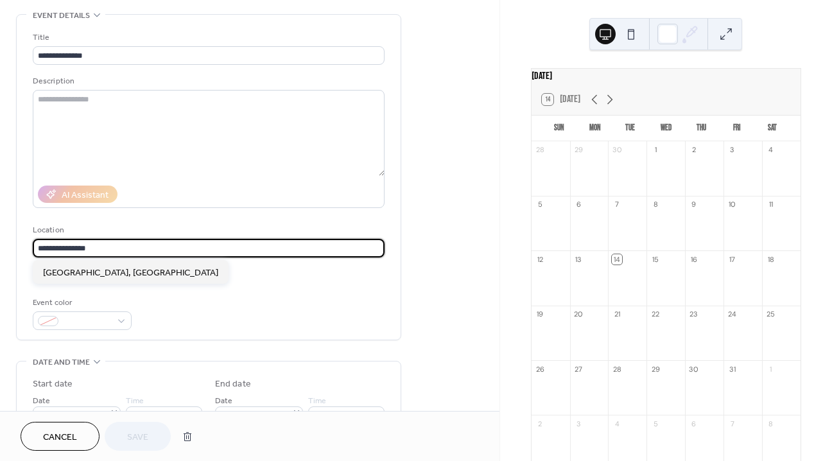
scroll to position [1, 0]
drag, startPoint x: 74, startPoint y: 248, endPoint x: 1, endPoint y: 247, distance: 73.8
click at [1, 248] on div "**********" at bounding box center [249, 406] width 499 height 785
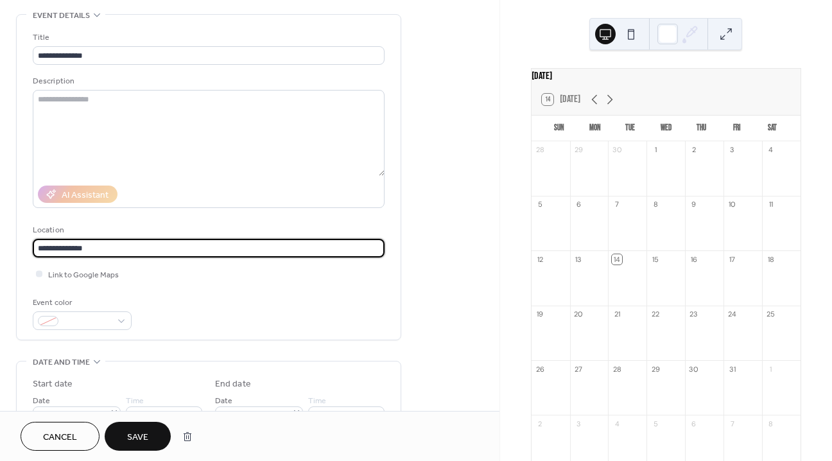
type input "**********"
click at [148, 442] on span "Save" at bounding box center [137, 437] width 21 height 13
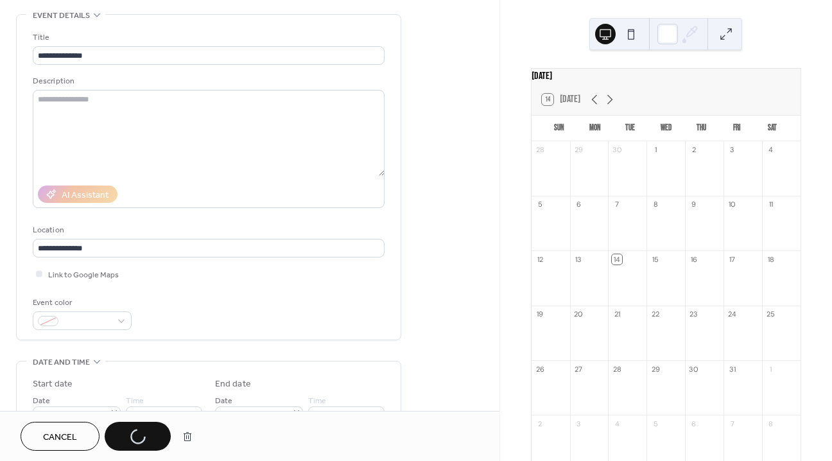
scroll to position [0, 0]
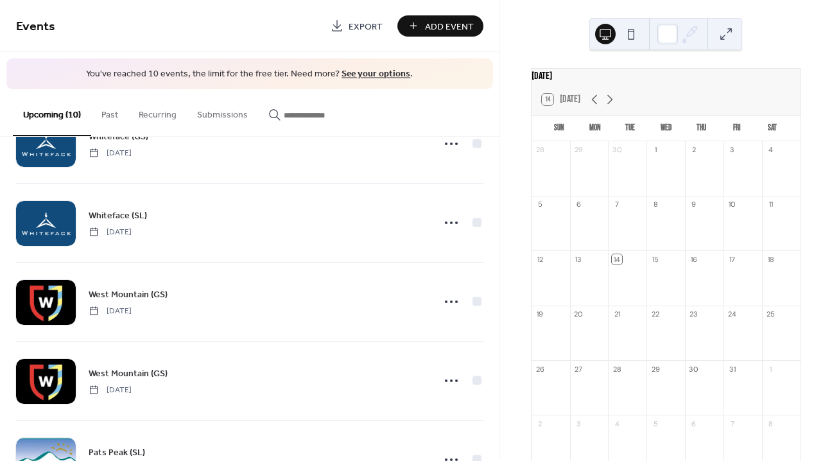
scroll to position [372, 0]
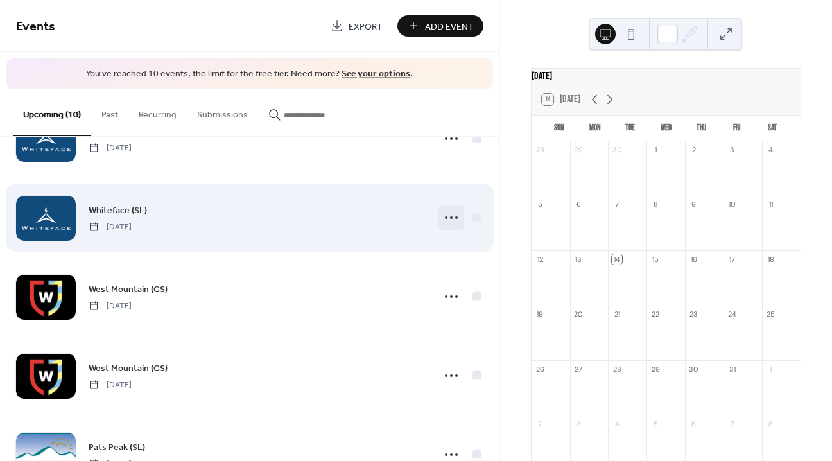
click at [449, 215] on icon at bounding box center [451, 217] width 21 height 21
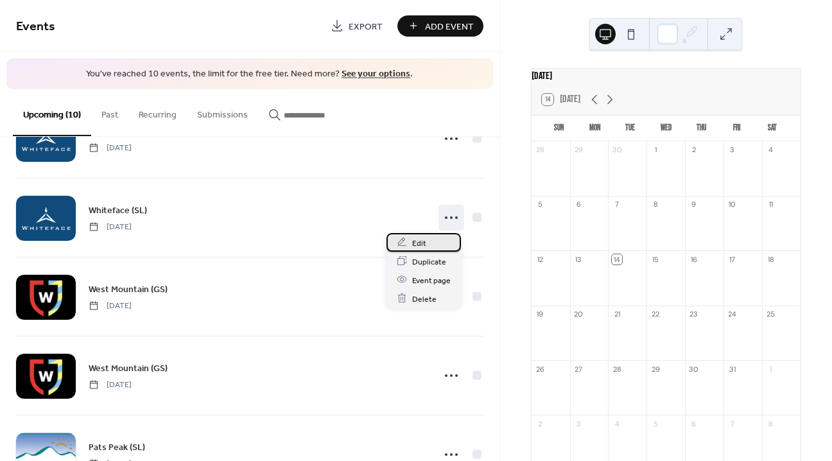
click at [434, 248] on div "Edit" at bounding box center [423, 242] width 74 height 19
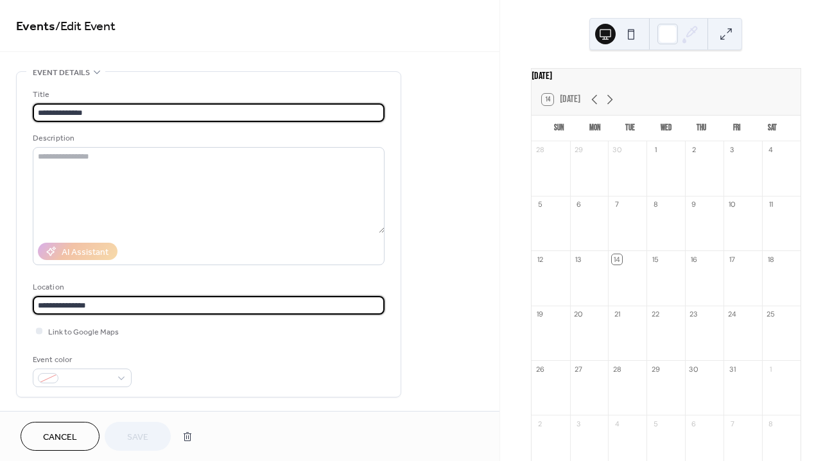
scroll to position [1, 0]
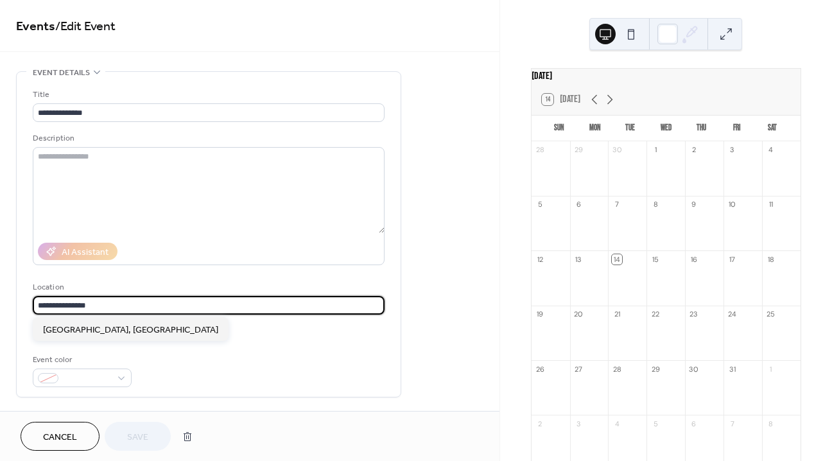
drag, startPoint x: 75, startPoint y: 306, endPoint x: 21, endPoint y: 306, distance: 54.5
click at [21, 306] on div "**********" at bounding box center [209, 234] width 384 height 325
type input "**********"
click at [129, 433] on span "Save" at bounding box center [137, 437] width 21 height 13
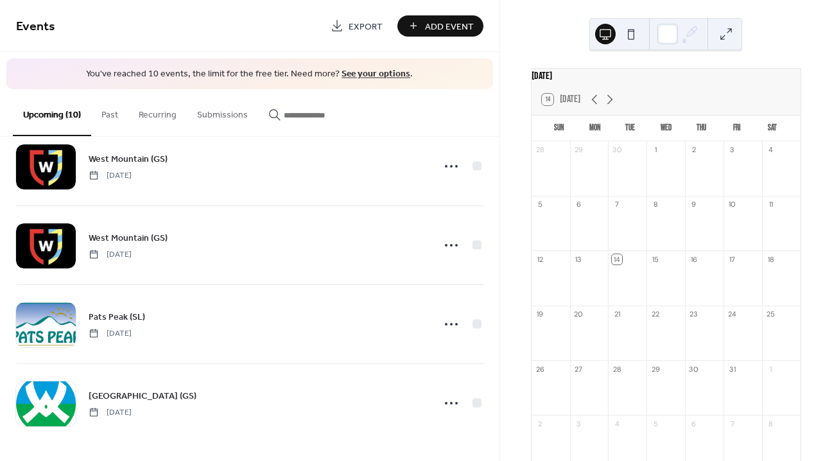
click at [632, 35] on button at bounding box center [631, 34] width 21 height 21
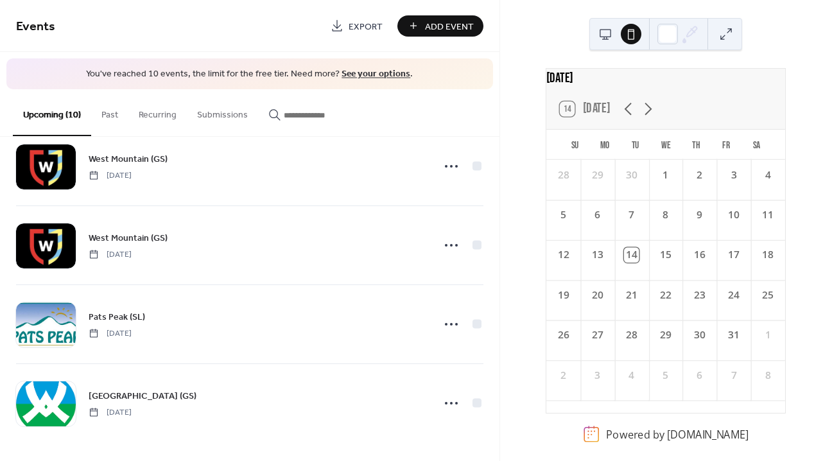
click at [603, 32] on button at bounding box center [605, 34] width 21 height 21
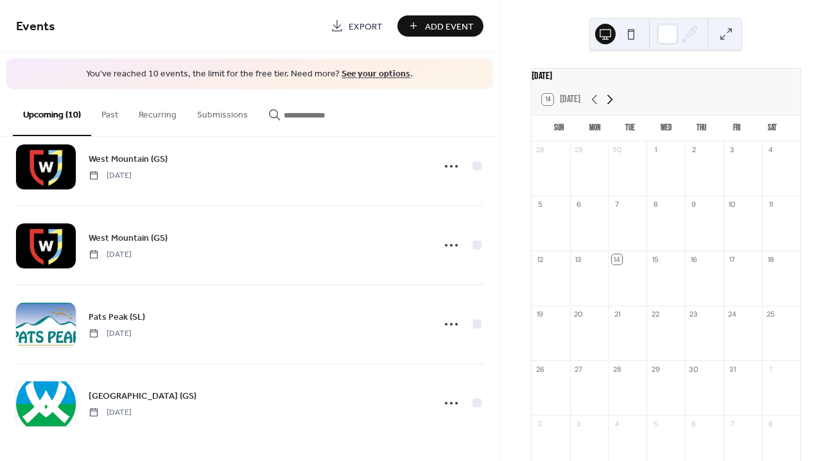
click at [606, 105] on icon at bounding box center [609, 99] width 15 height 15
